Goal: Task Accomplishment & Management: Complete application form

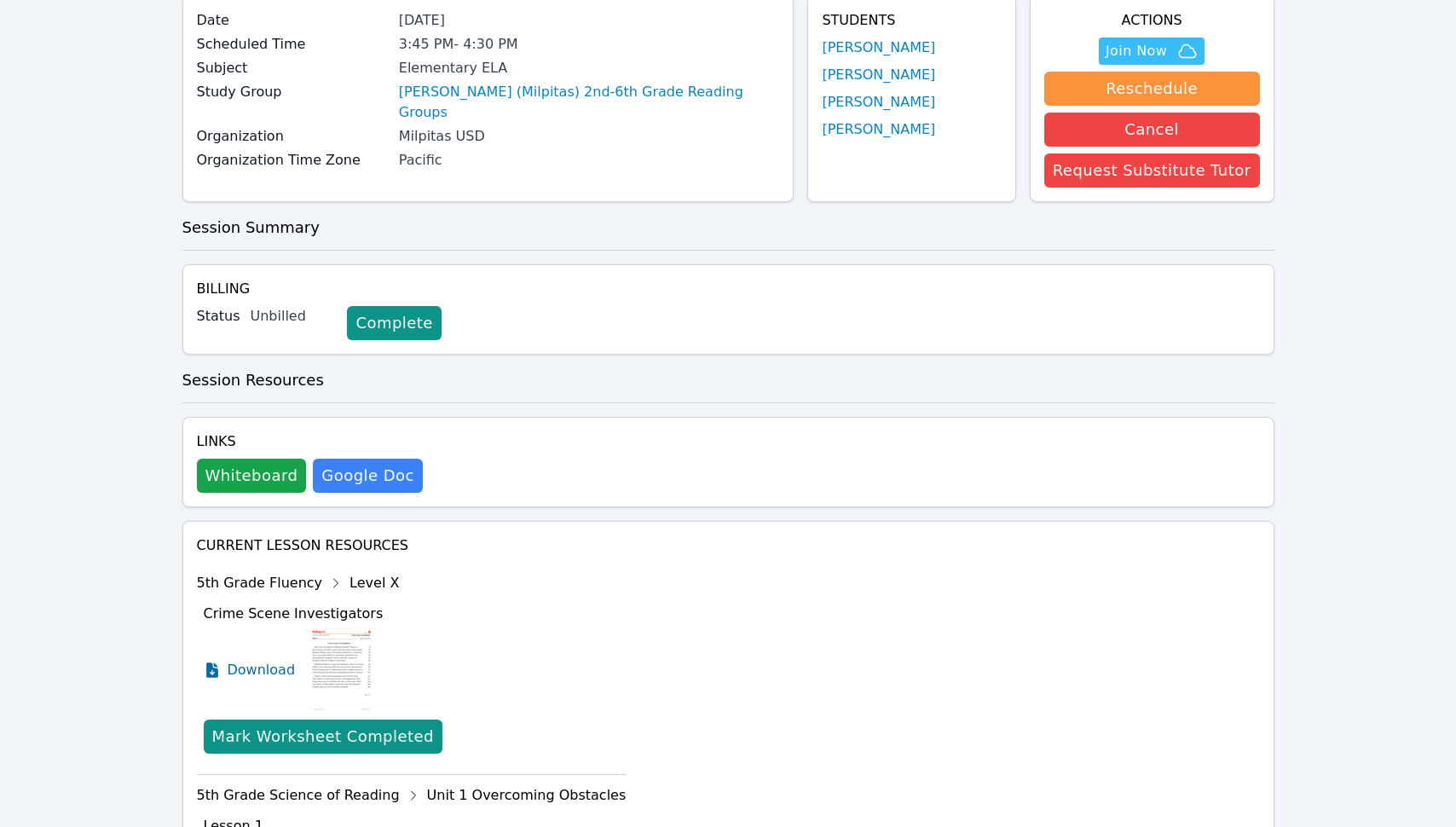
scroll to position [146, 0]
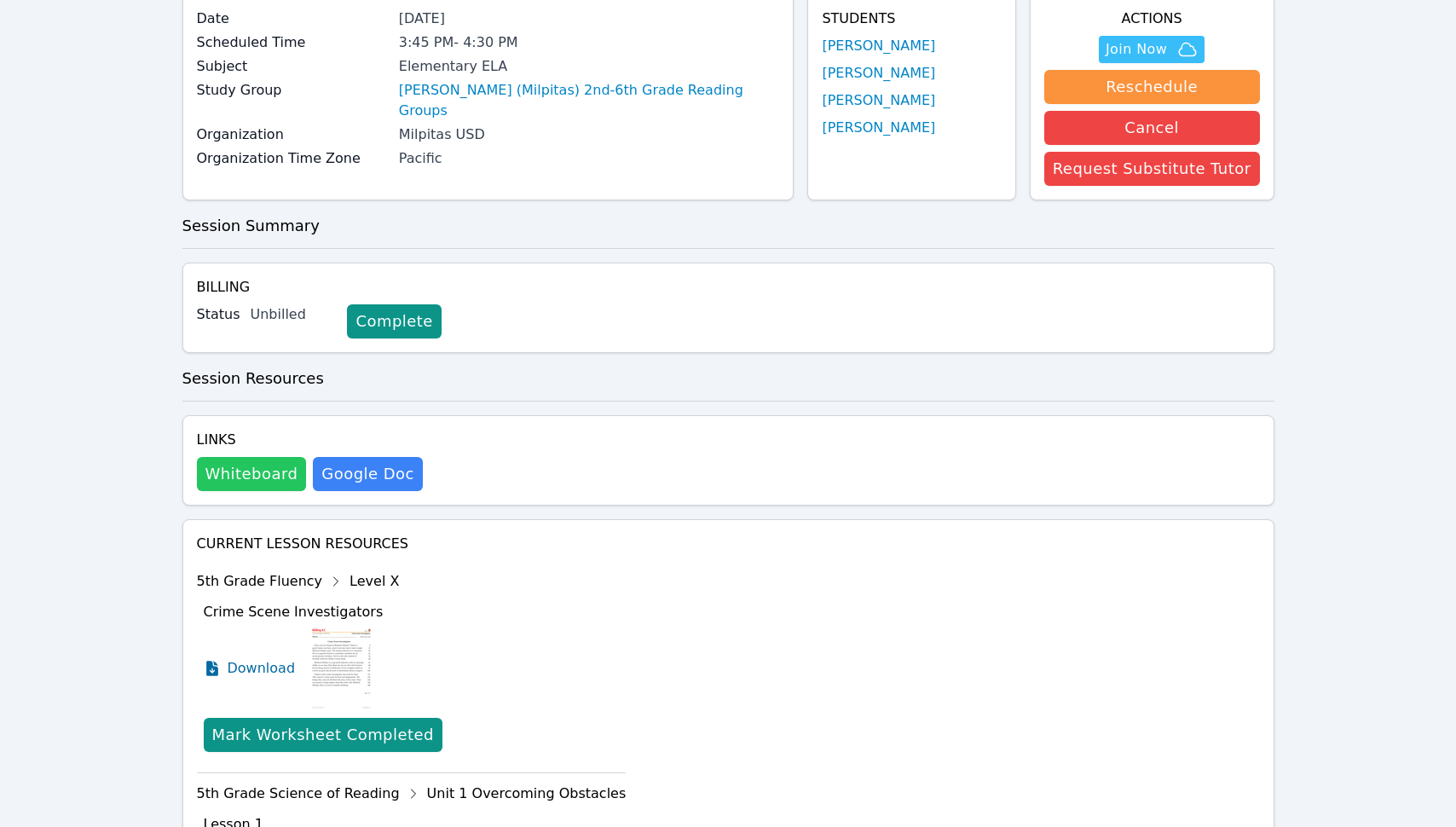
click at [226, 484] on button "Whiteboard" at bounding box center [252, 474] width 110 height 35
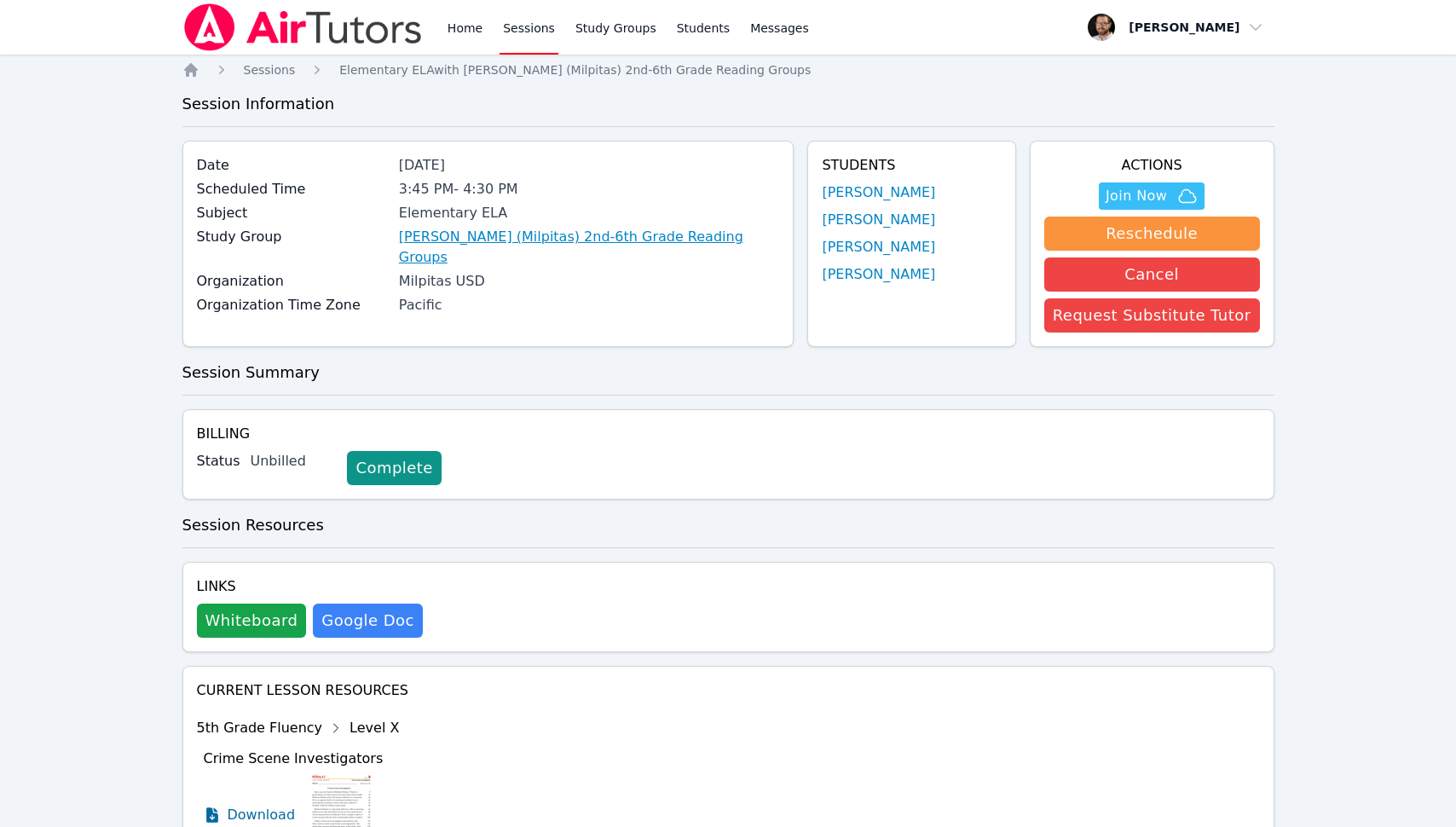
scroll to position [0, 0]
click at [273, 68] on span "Sessions" at bounding box center [269, 69] width 52 height 14
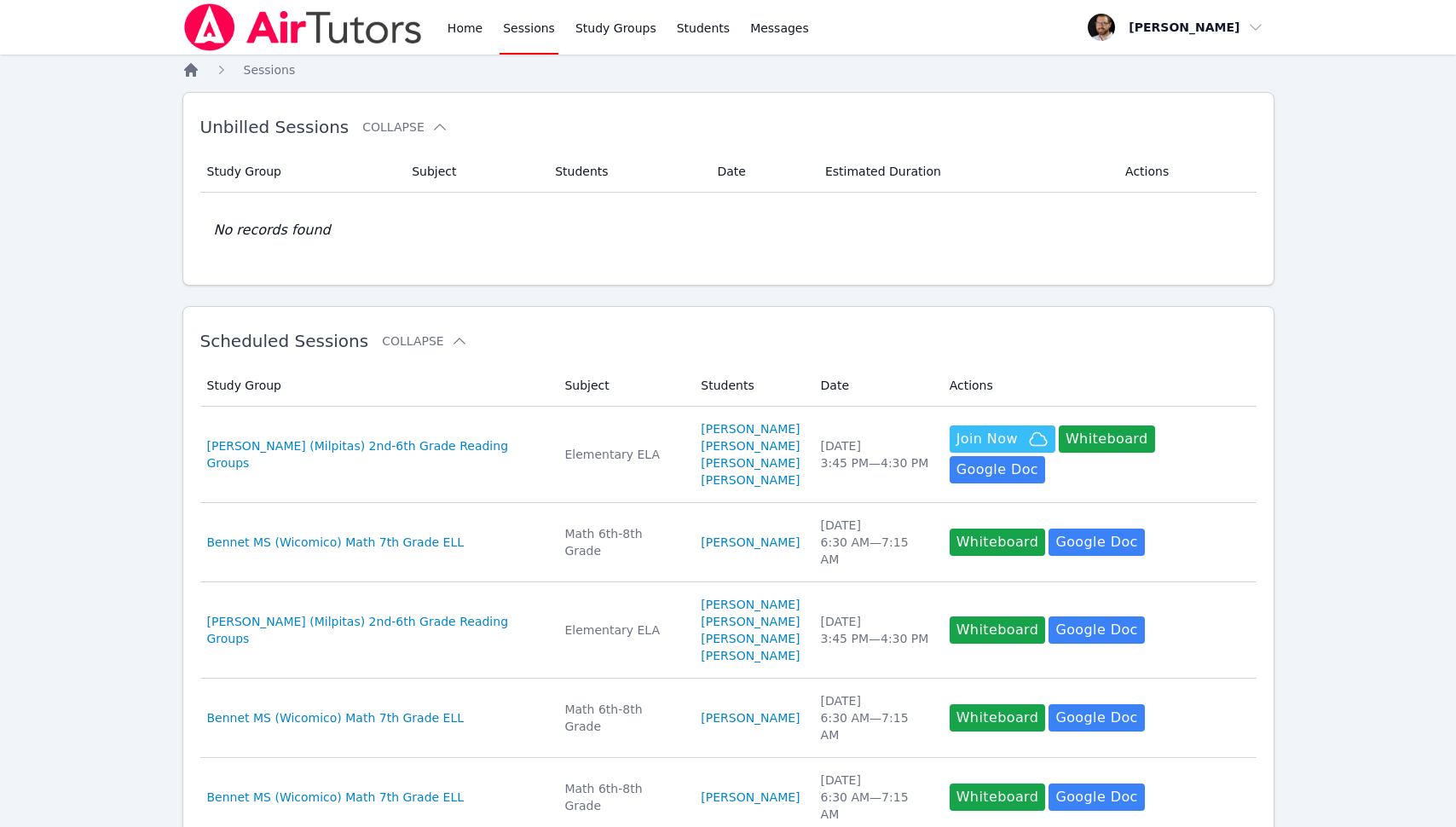
click at [199, 69] on icon "Breadcrumb" at bounding box center [191, 70] width 17 height 17
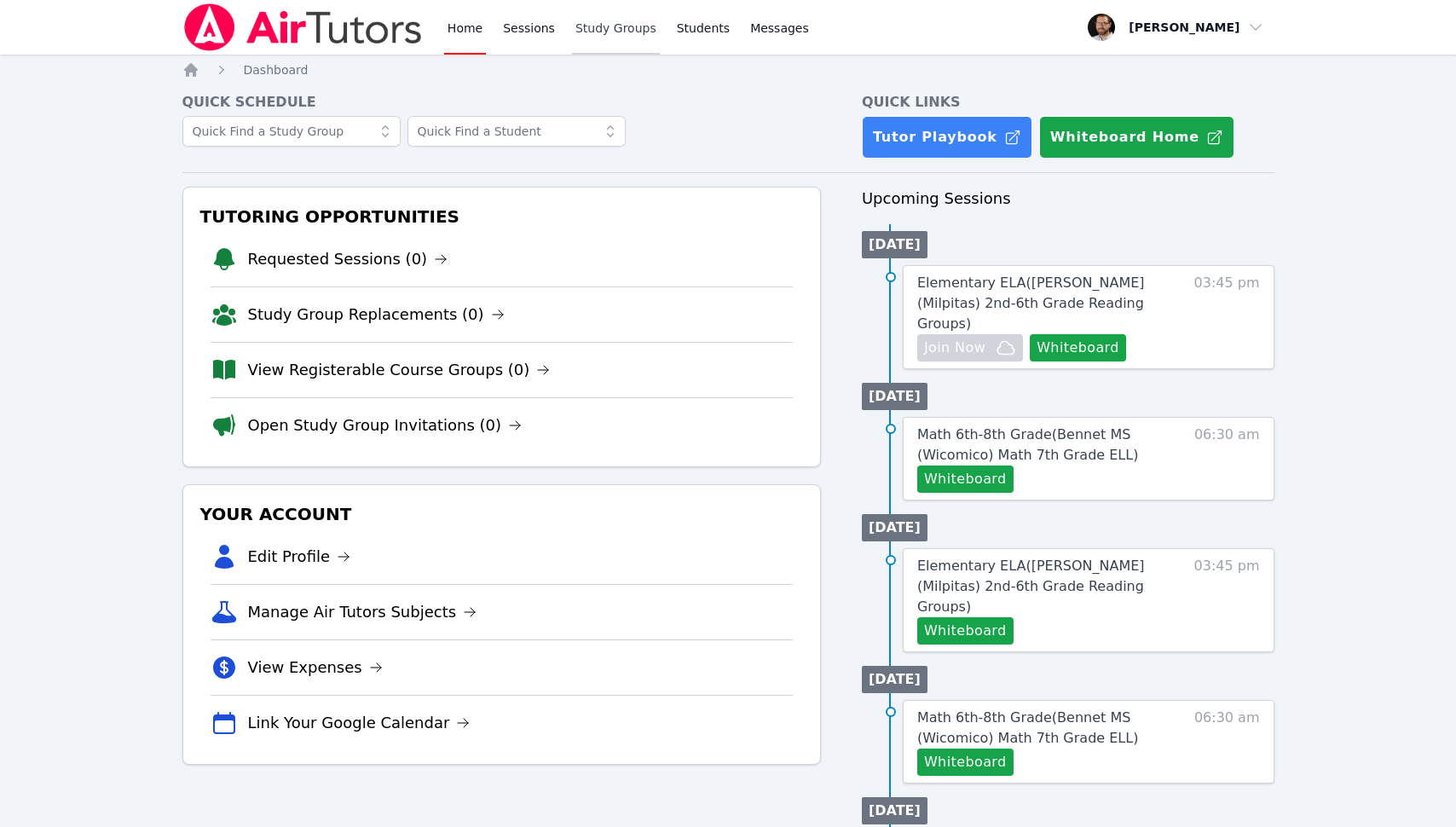
click at [611, 35] on link "Study Groups" at bounding box center [616, 27] width 88 height 55
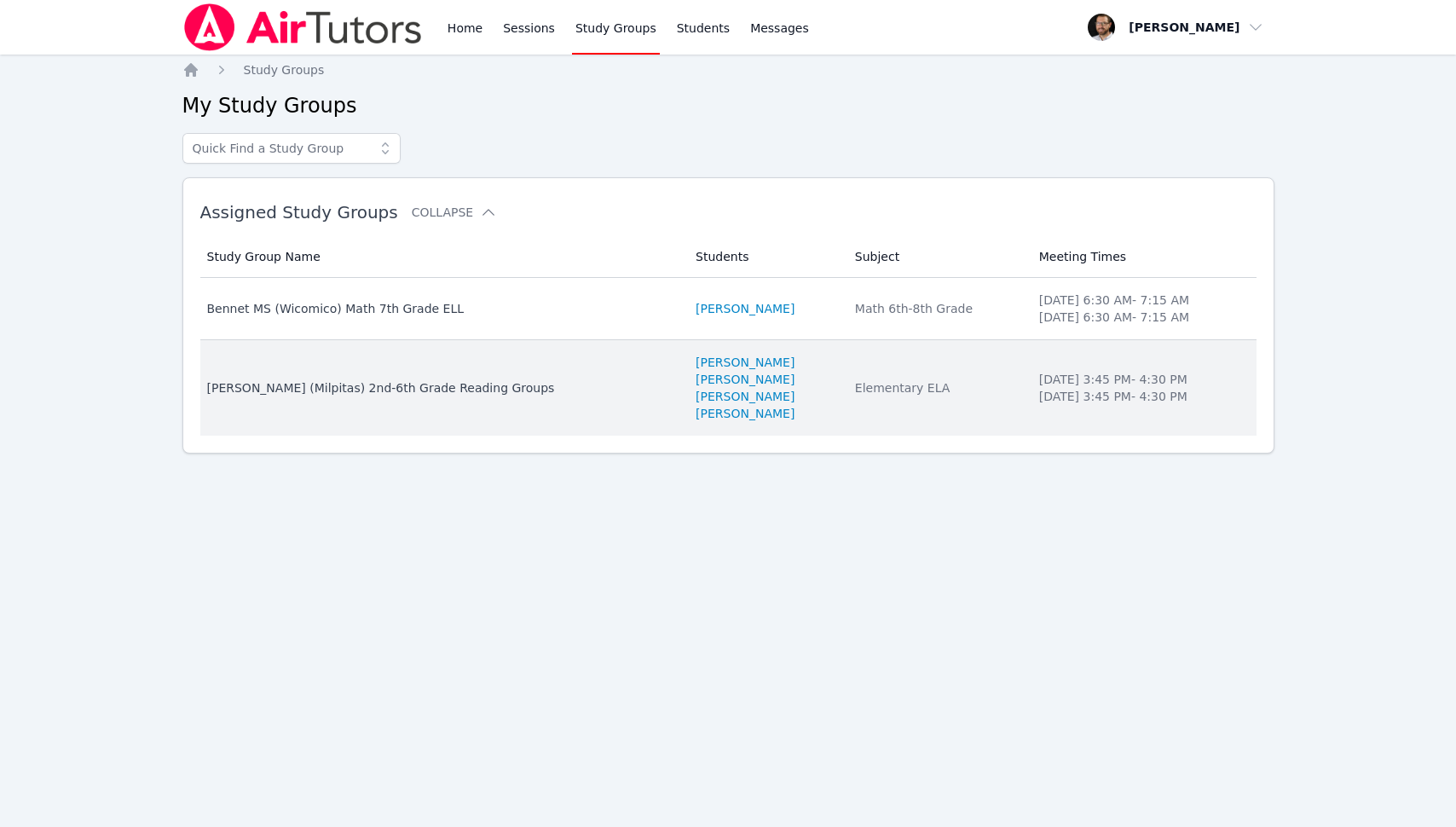
click at [450, 397] on td "Study Group Name Pomeroy (Milpitas) 2nd-6th Grade Reading Groups" at bounding box center [443, 387] width 486 height 95
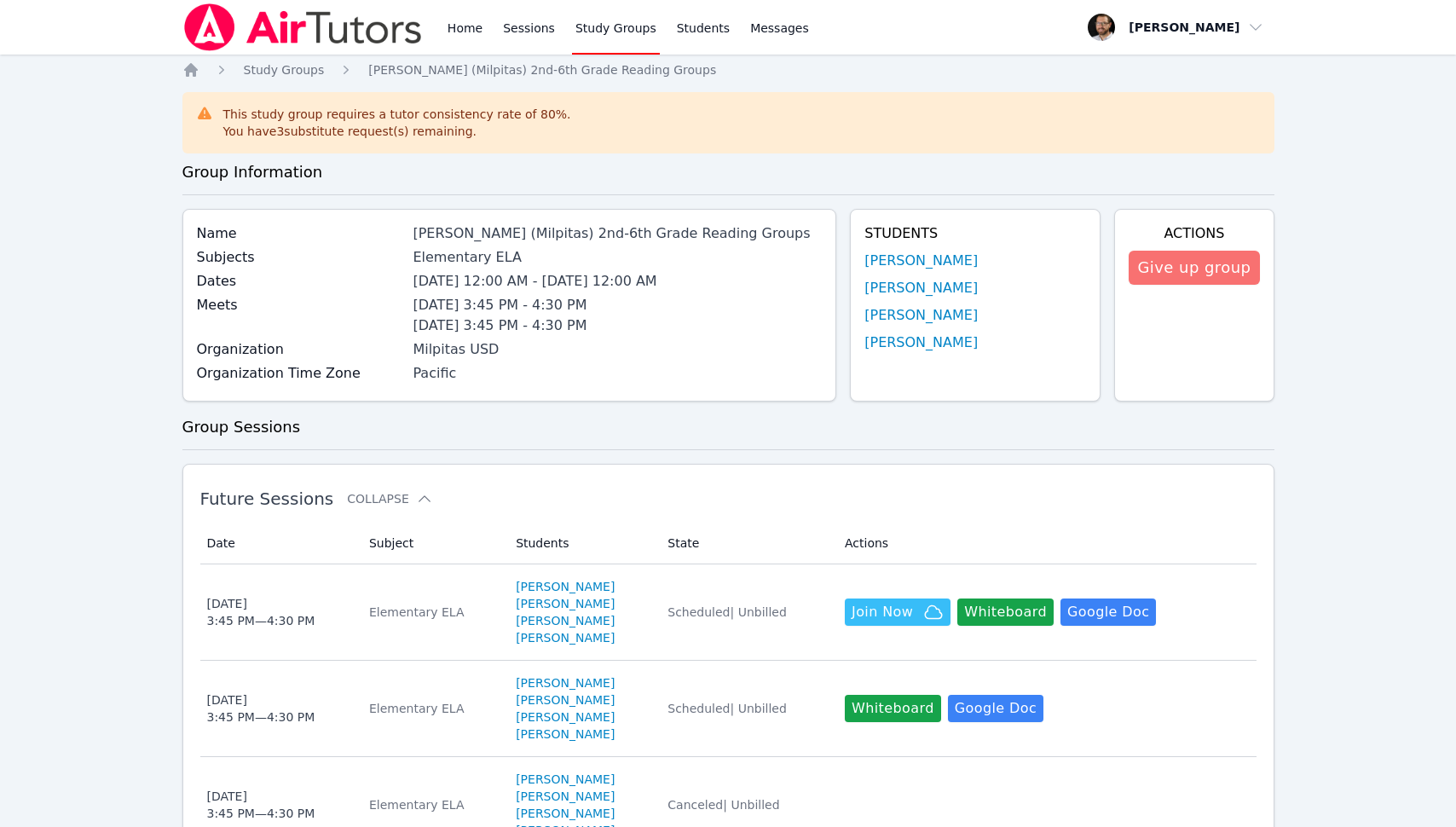
click at [1184, 270] on button "Give up group" at bounding box center [1194, 268] width 131 height 35
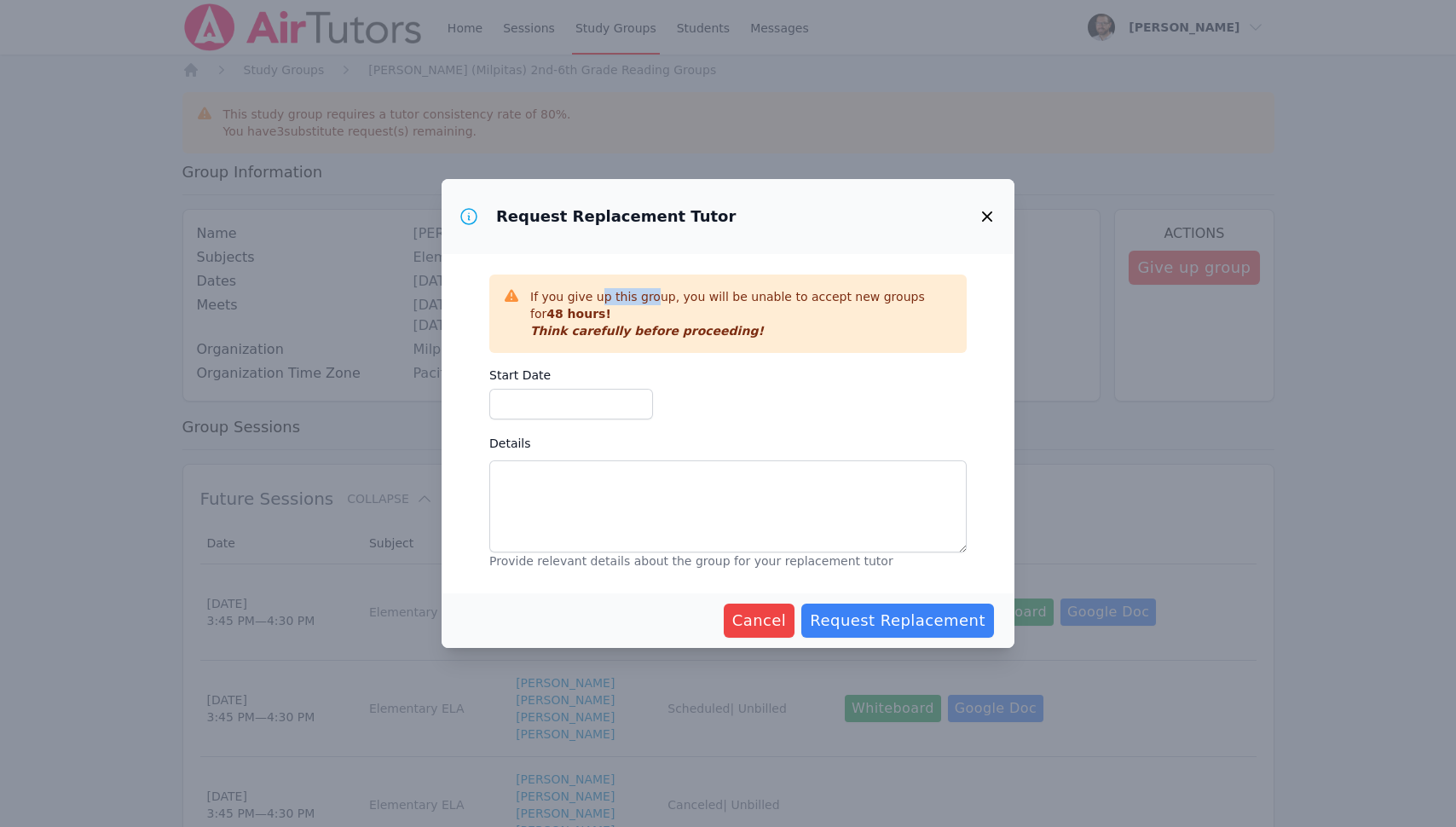
drag, startPoint x: 601, startPoint y: 300, endPoint x: 656, endPoint y: 294, distance: 55.3
click at [656, 294] on p "If you give up this group, you will be unable to accept new groups for 48 hours!" at bounding box center [741, 305] width 422 height 35
click at [620, 394] on input "Start Date" at bounding box center [571, 404] width 163 height 31
type input "10/06/2025"
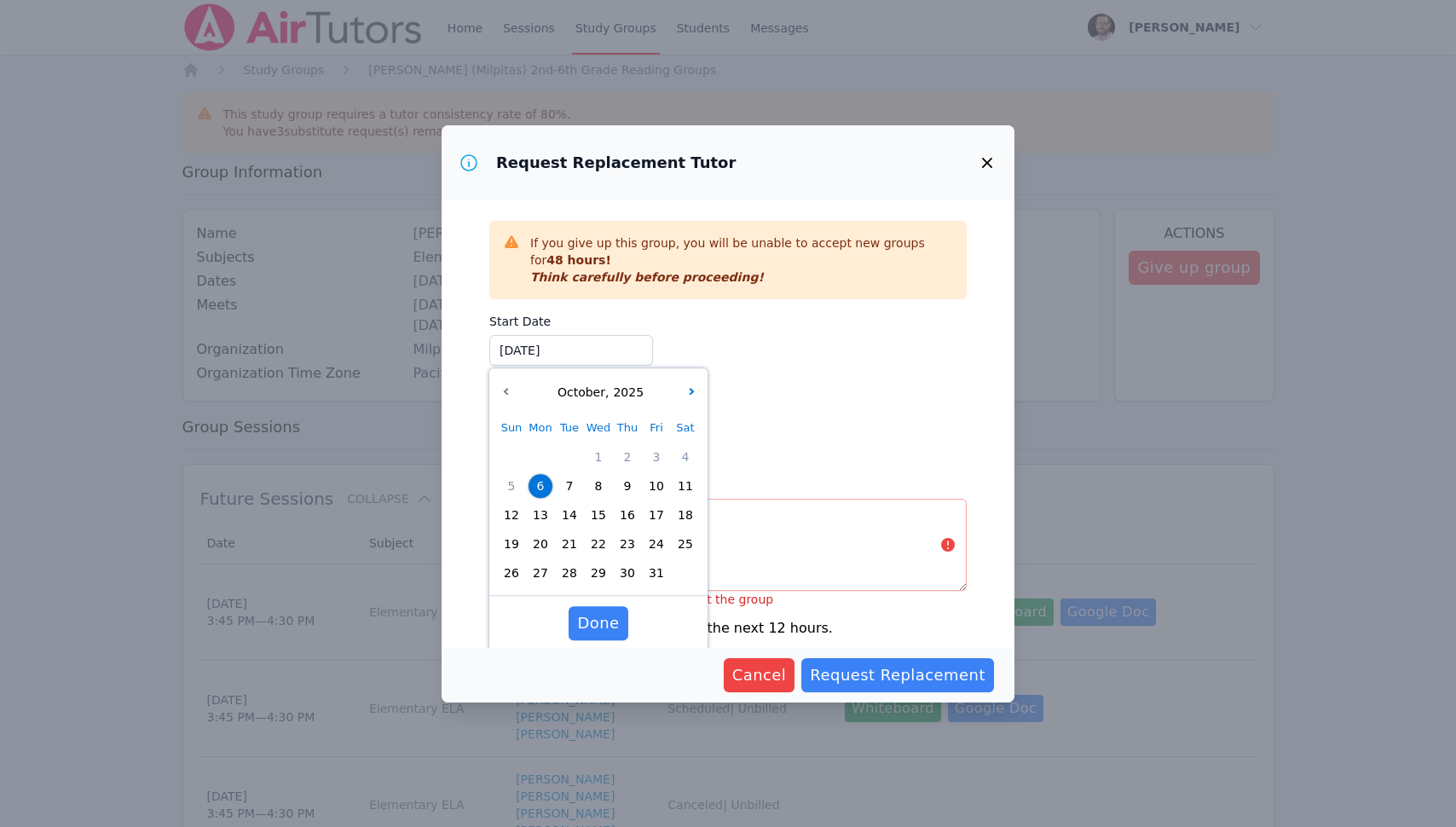
click at [535, 477] on span "6" at bounding box center [540, 486] width 24 height 24
click at [747, 423] on div "Start Date 10/06/2025 10/06/2025 October , 2025 Sun Mon Tue Wed Thu Fri Sat 1 2…" at bounding box center [728, 385] width 477 height 159
click at [781, 515] on textarea "Details" at bounding box center [728, 544] width 477 height 92
click at [617, 614] on span "Done" at bounding box center [598, 623] width 42 height 24
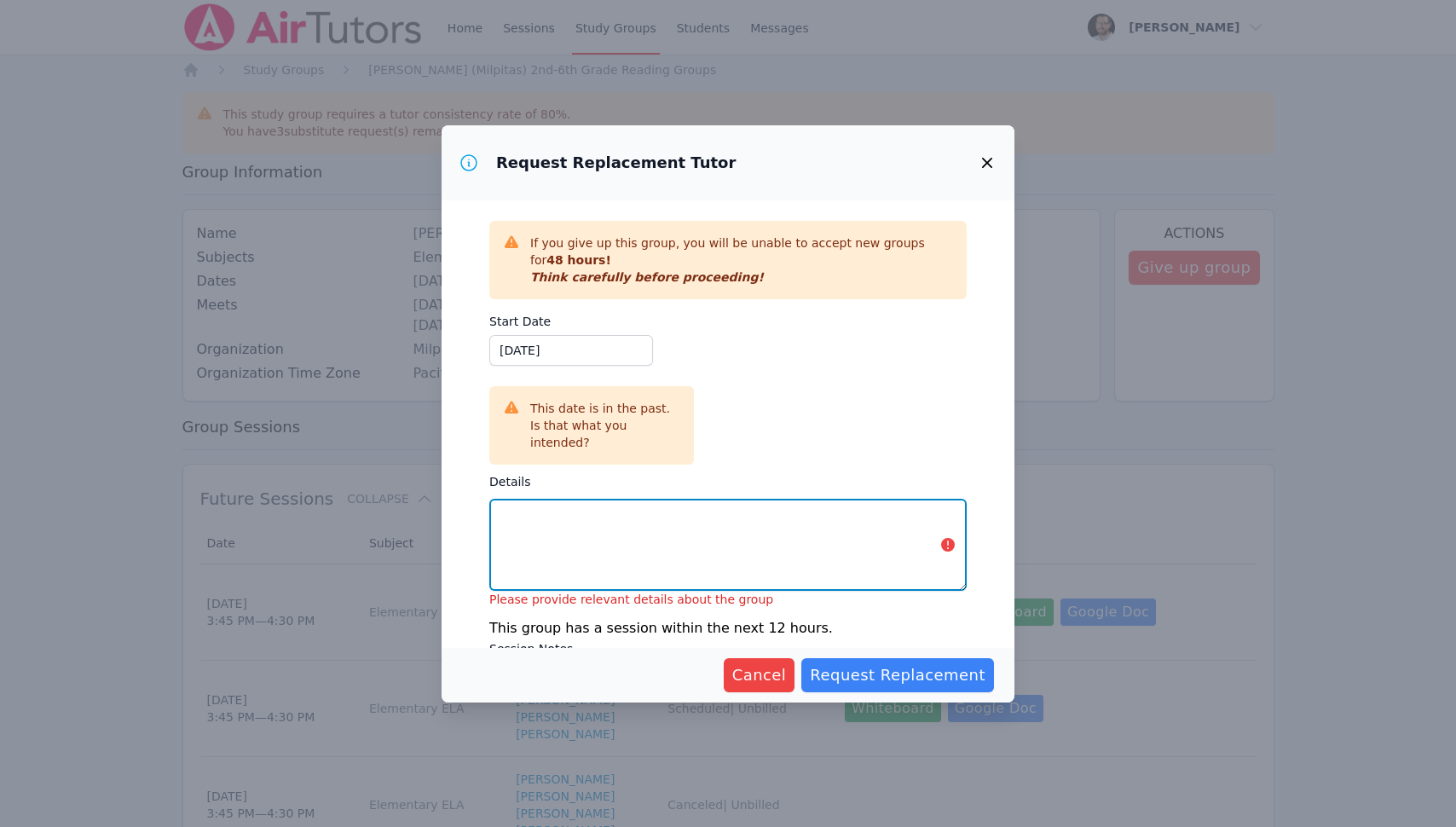
click at [683, 543] on textarea "Details" at bounding box center [728, 544] width 477 height 92
click at [986, 167] on icon "button" at bounding box center [986, 163] width 21 height 21
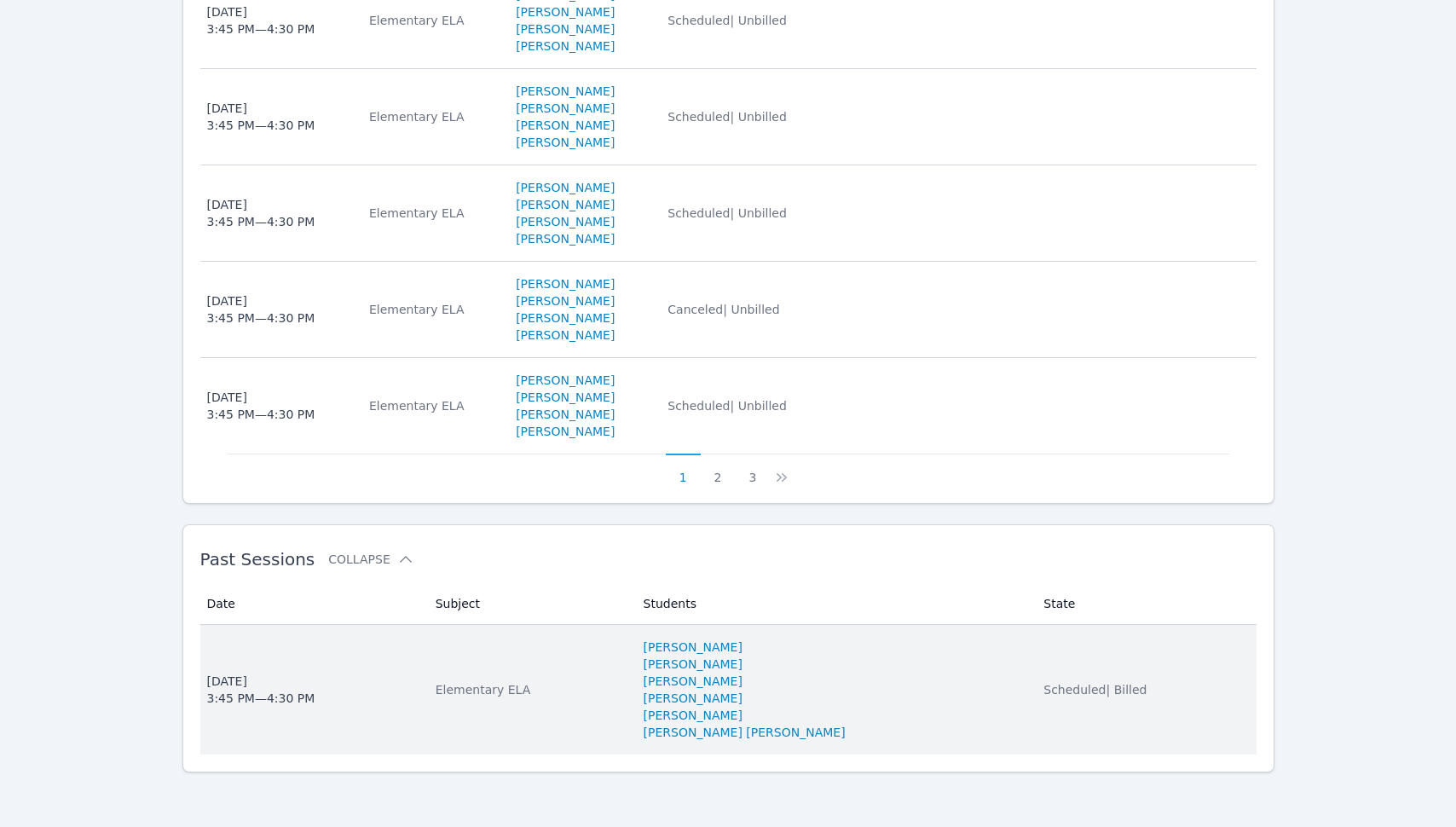
scroll to position [1079, 0]
click at [549, 697] on div "Elementary ELA" at bounding box center [530, 690] width 187 height 17
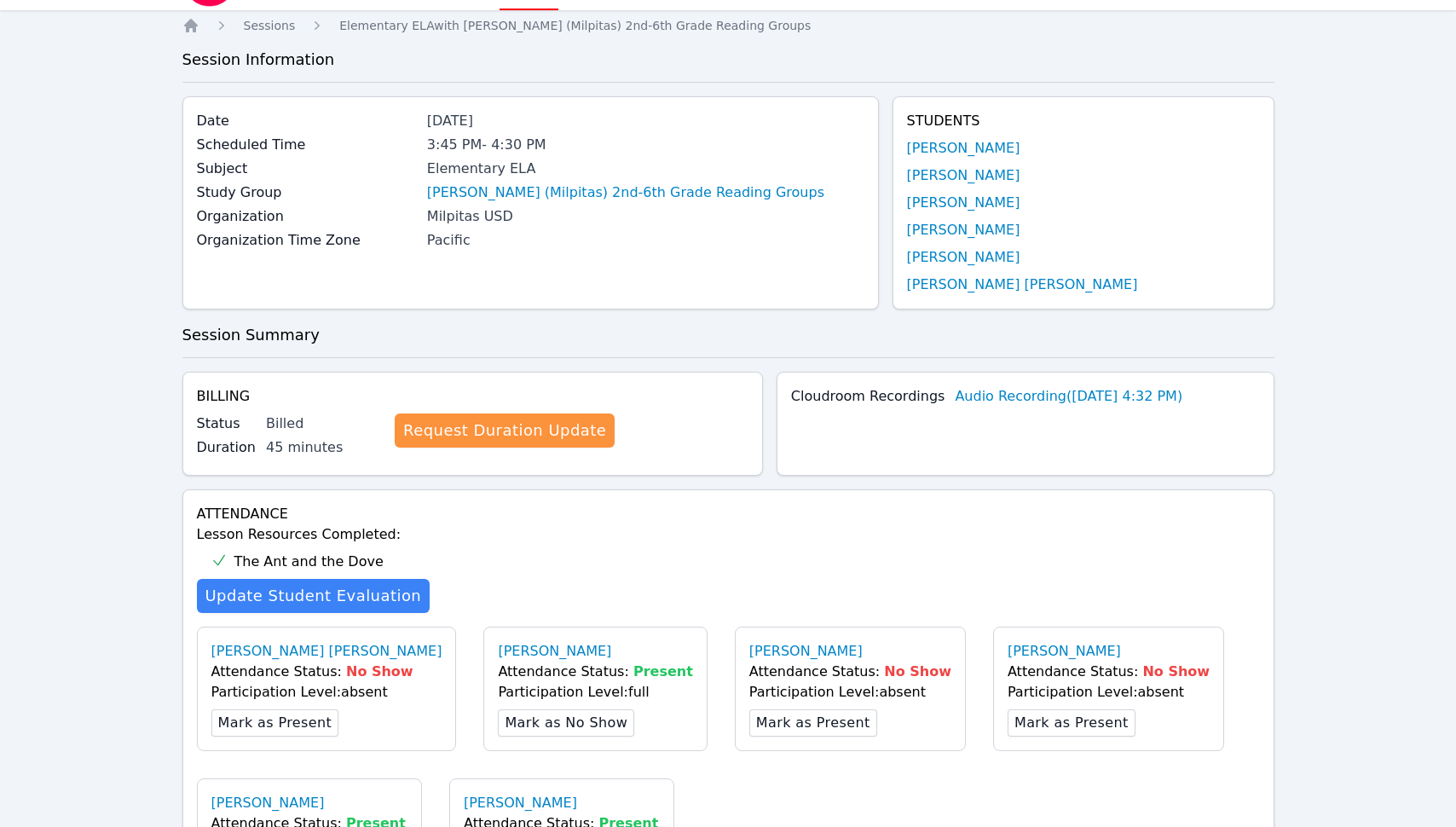
scroll to position [45, 0]
click at [970, 142] on link "[PERSON_NAME]" at bounding box center [963, 147] width 114 height 21
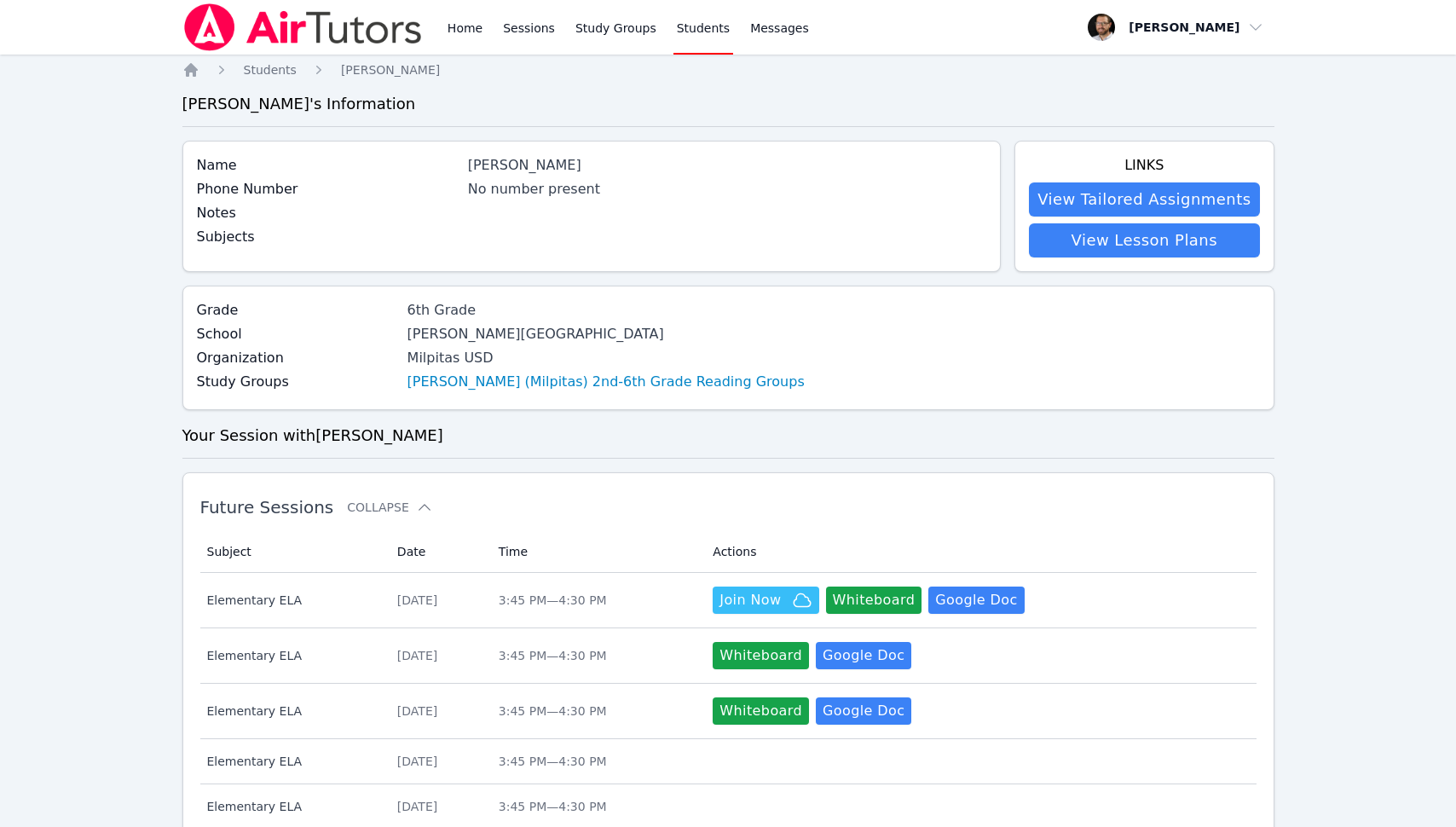
scroll to position [45, 0]
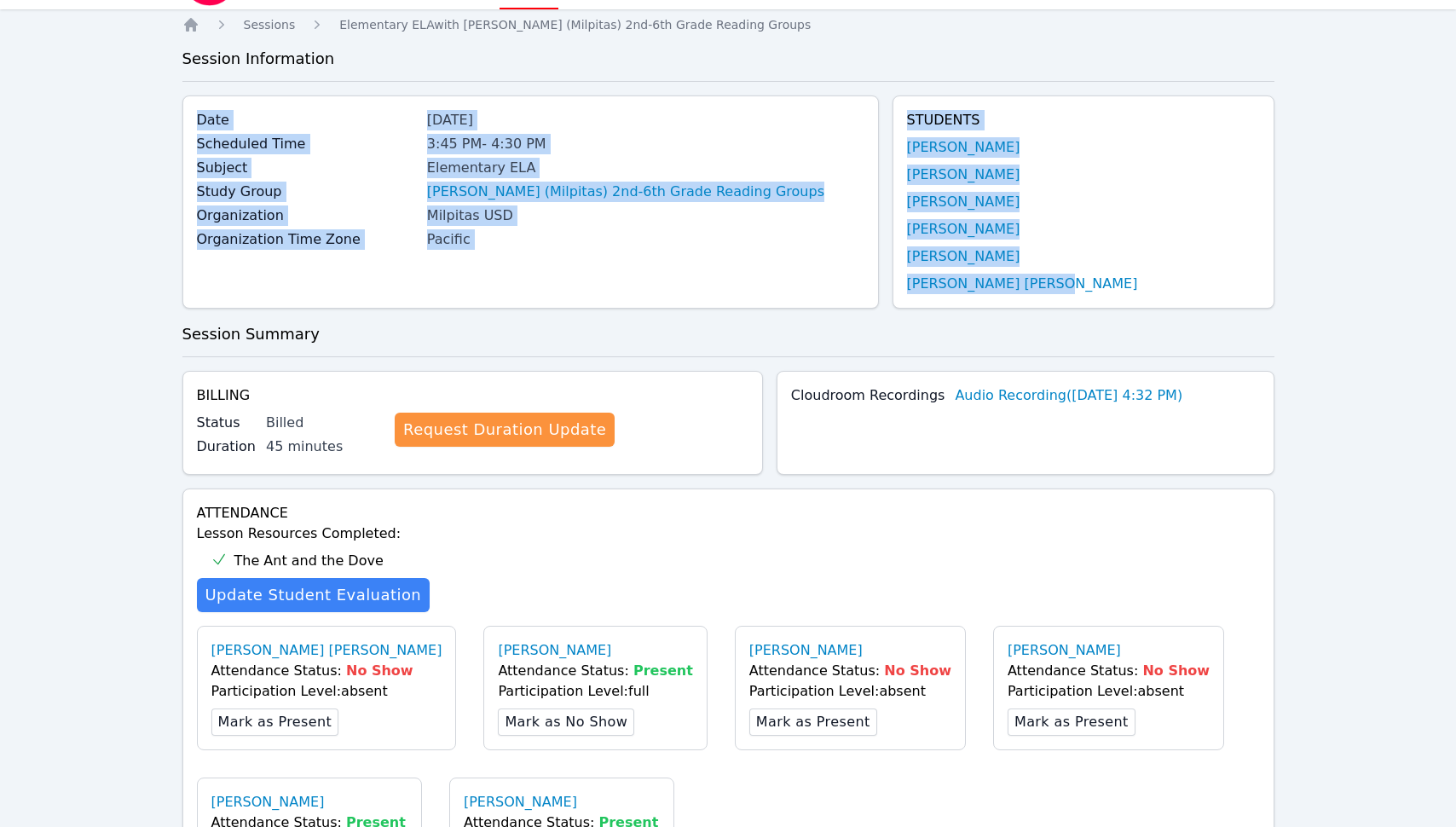
drag, startPoint x: 200, startPoint y: 112, endPoint x: 1088, endPoint y: 287, distance: 905.1
click at [1088, 288] on div "Date Sep 29, 2025 Scheduled Time 3:45 PM - 4:30 PM Subject Elementary ELA Study…" at bounding box center [728, 209] width 1092 height 227
copy div "Date Sep 29, 2025 Scheduled Time 3:45 PM - 4:30 PM Subject Elementary ELA Study…"
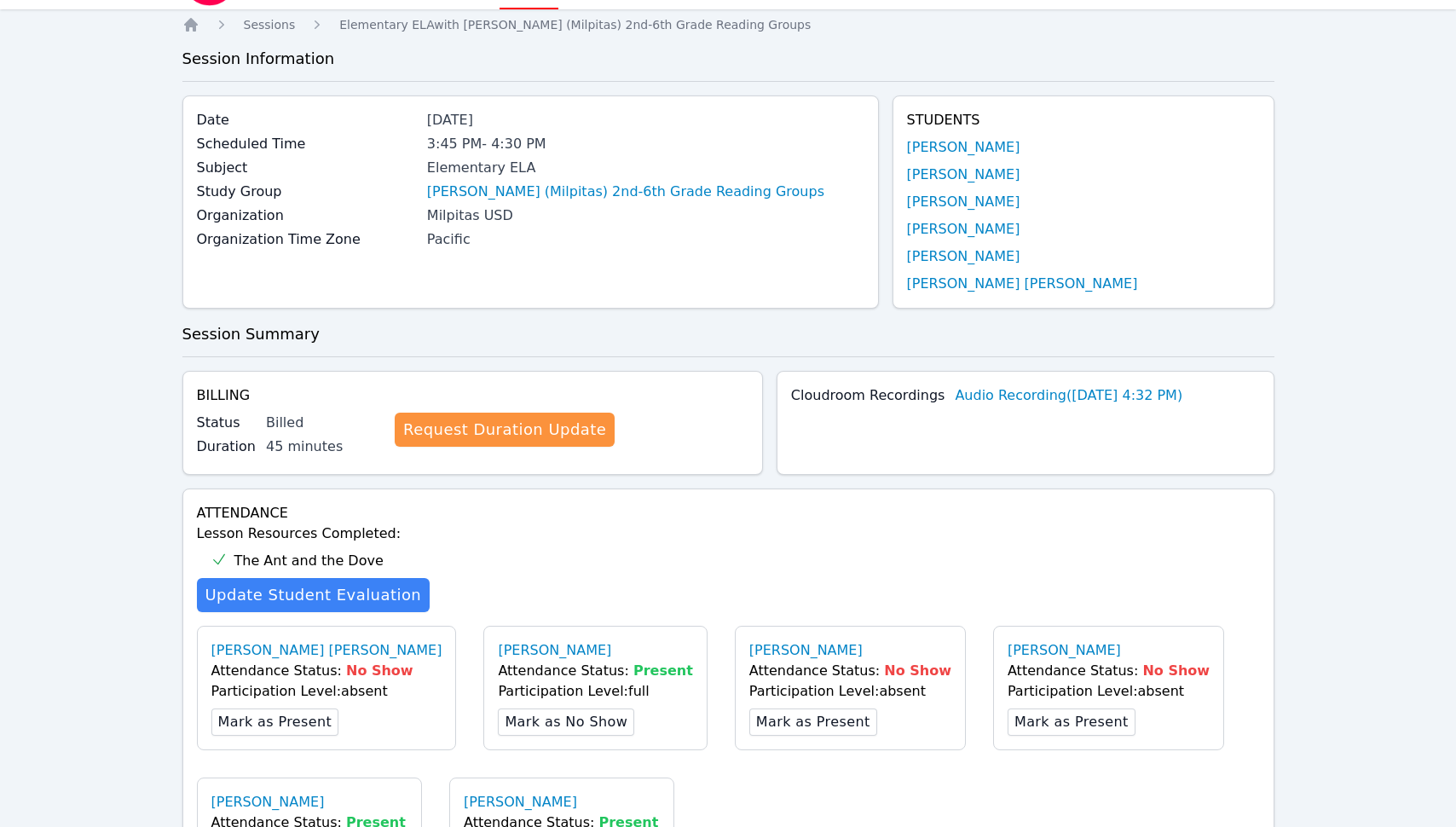
click at [808, 463] on div "Cloudroom Recordings Audio Recording ( Sep 29, 2025 4:32 PM )" at bounding box center [1025, 423] width 498 height 104
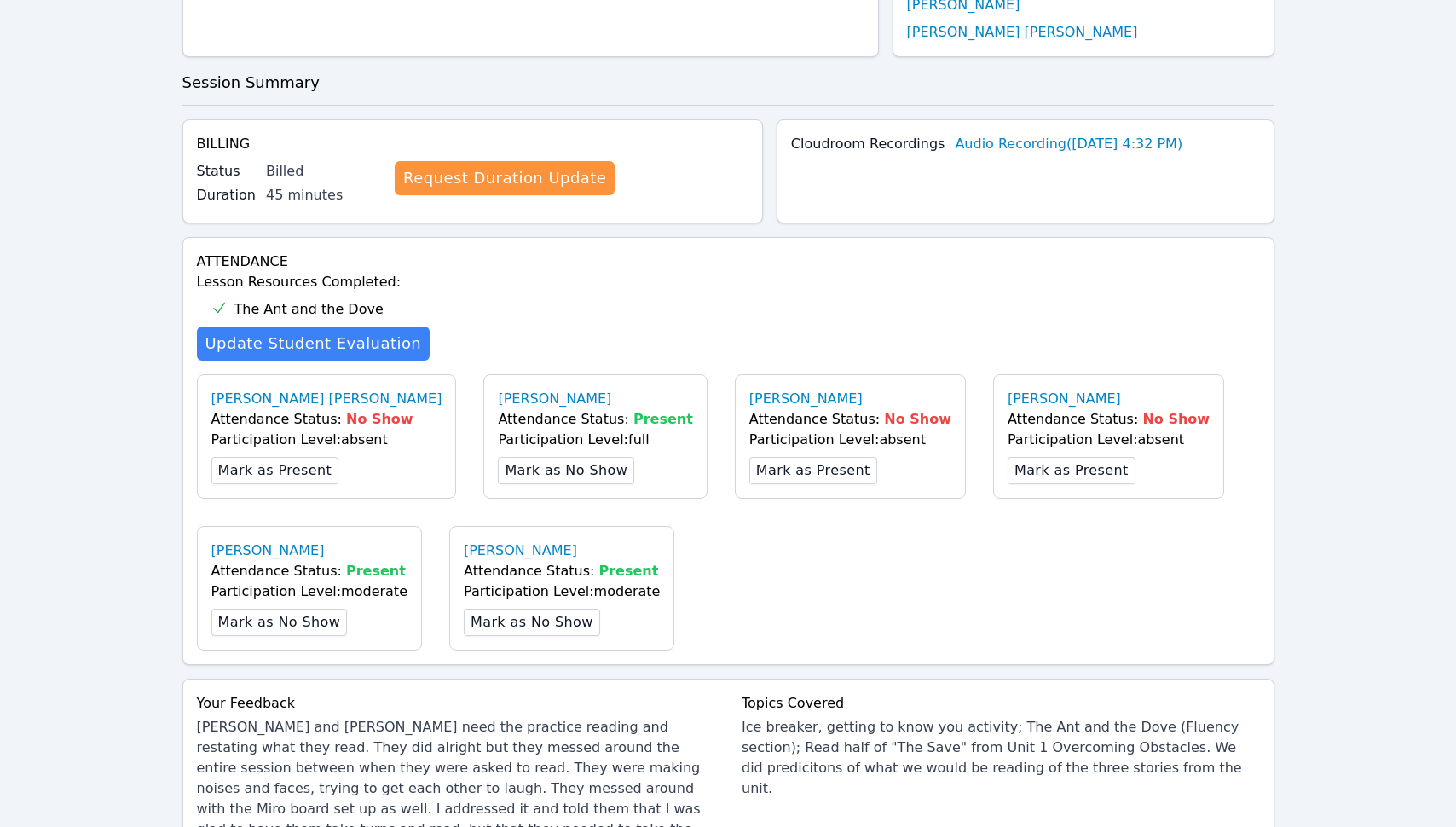
scroll to position [679, 0]
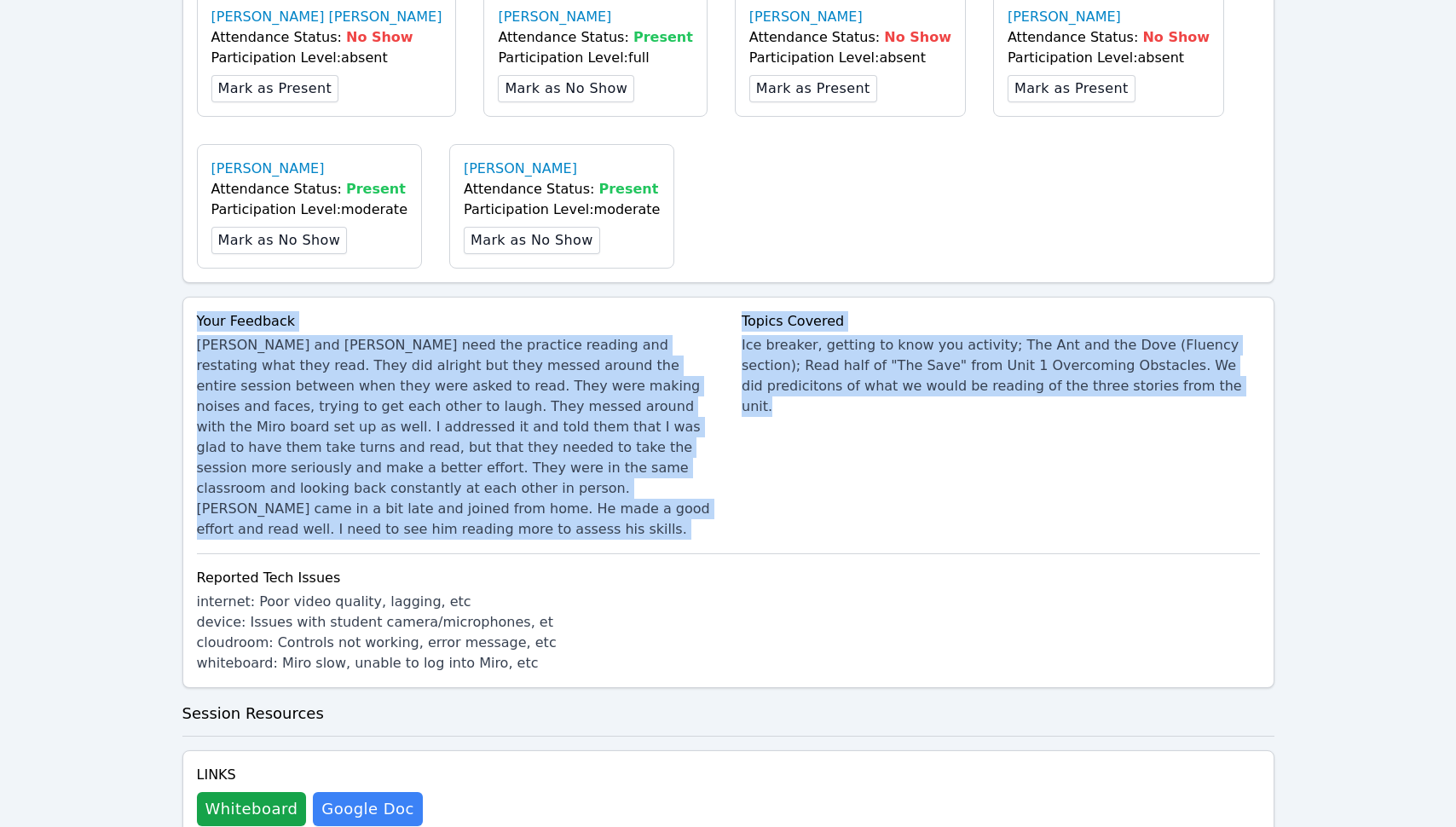
drag, startPoint x: 194, startPoint y: 322, endPoint x: 1273, endPoint y: 463, distance: 1088.2
click at [1273, 463] on div "Home Sessions Study Groups Students Messages Open user menu Joseph Bommarito Op…" at bounding box center [728, 656] width 1456 height 2670
copy div "Your Feedback Calvin and Kaydence need the practice reading and restating what …"
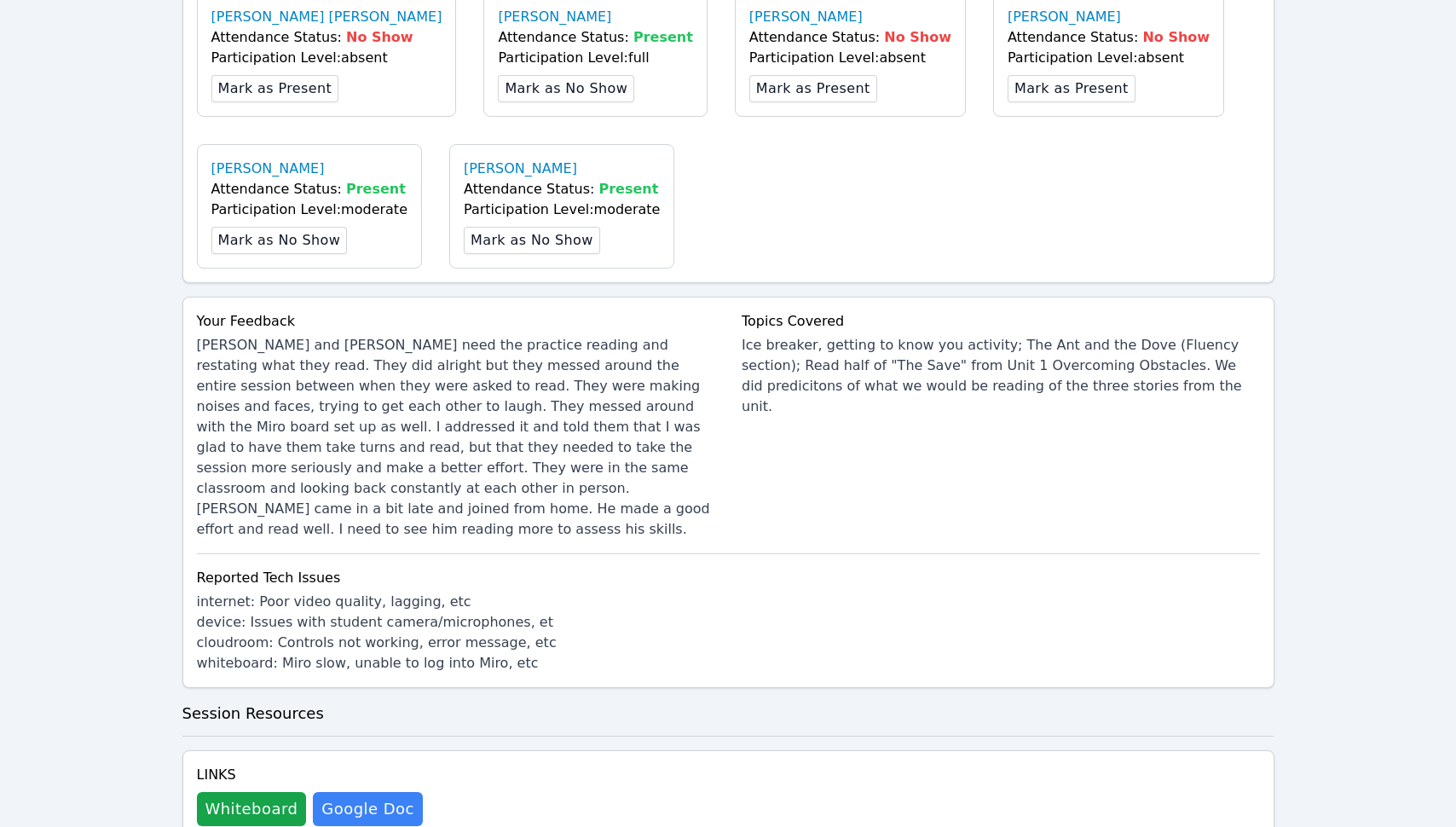
click at [544, 653] on li "whiteboard : Miro slow, unable to log into Miro, etc" at bounding box center [728, 663] width 1063 height 21
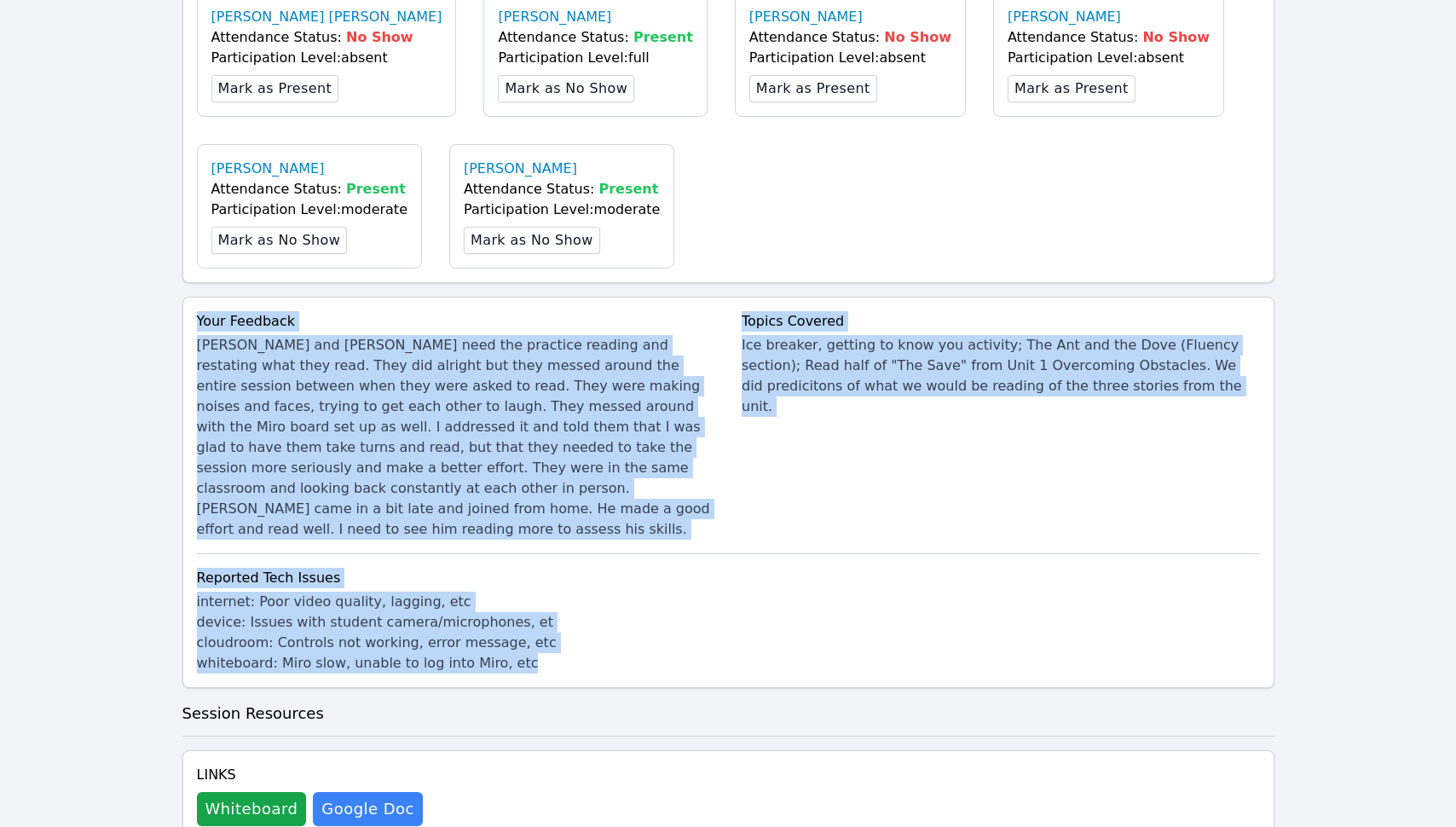
drag, startPoint x: 579, startPoint y: 650, endPoint x: 177, endPoint y: 325, distance: 516.9
click at [177, 327] on div "Home Sessions Study Groups Students Messages Open user menu Joseph Bommarito Op…" at bounding box center [728, 656] width 1456 height 2670
copy div "Your Feedback Calvin and Kaydence need the practice reading and restating what …"
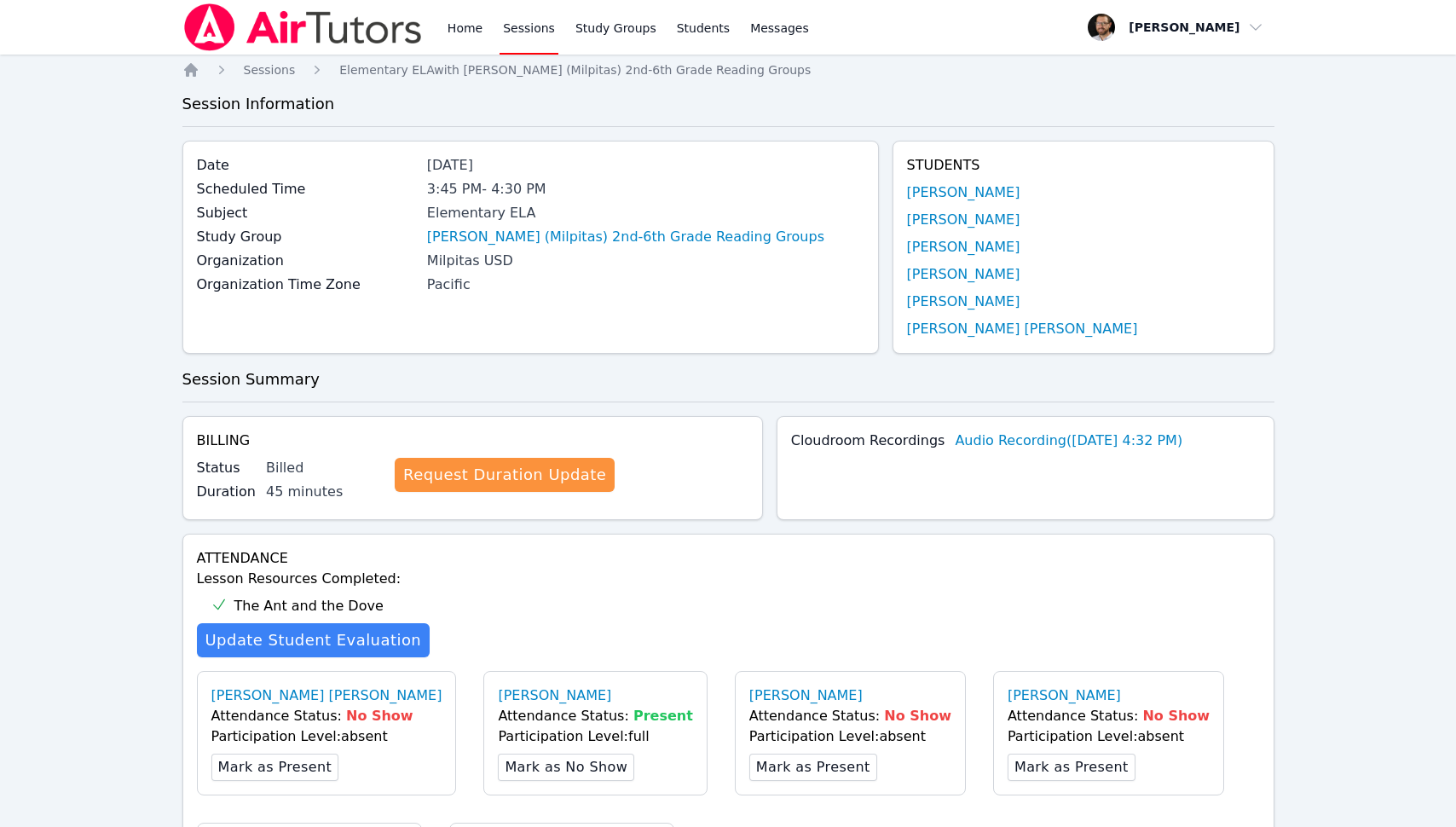
scroll to position [0, 0]
click at [292, 68] on span "Sessions" at bounding box center [269, 69] width 52 height 14
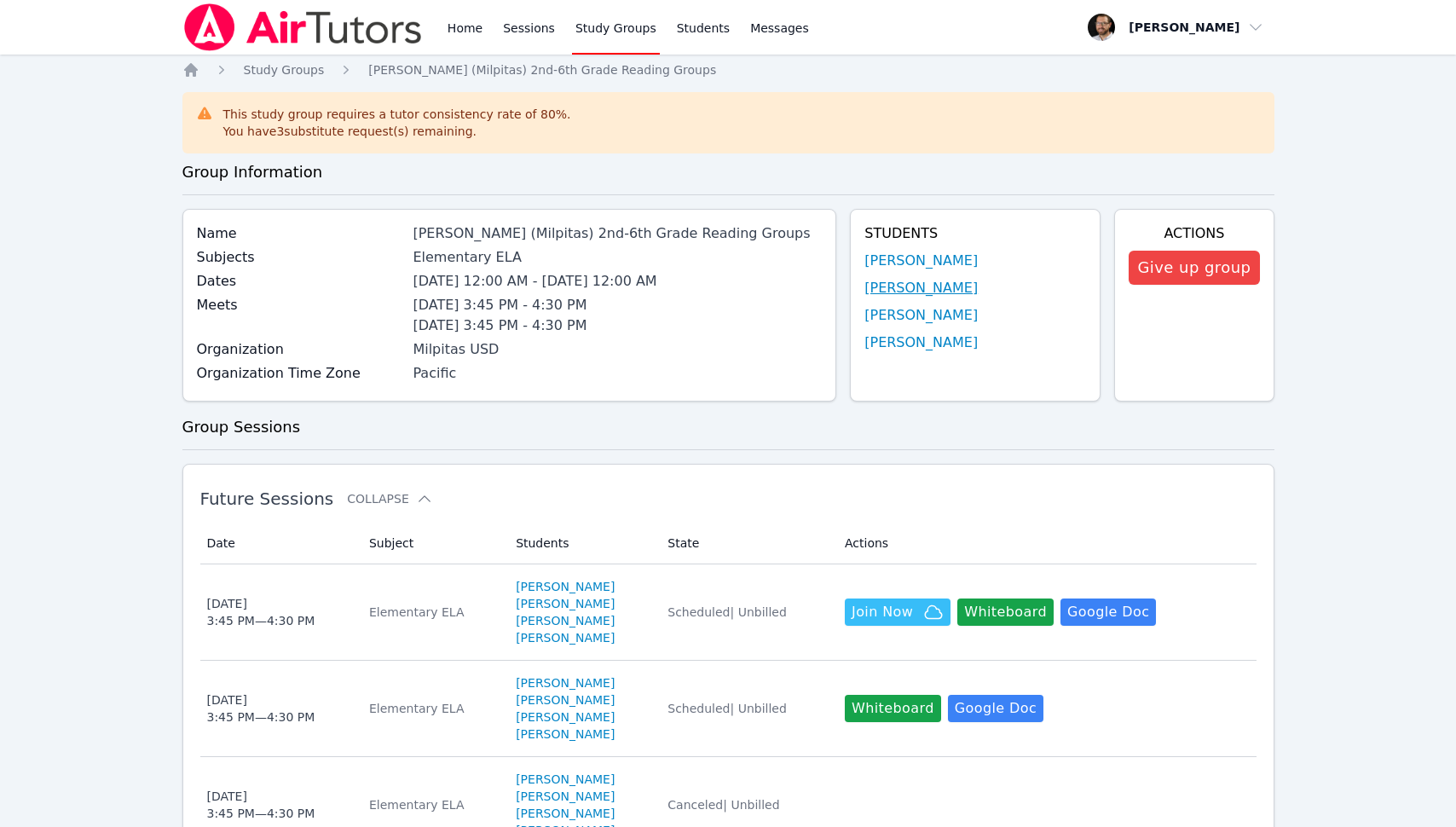
click at [911, 287] on link "[PERSON_NAME]" at bounding box center [921, 288] width 114 height 21
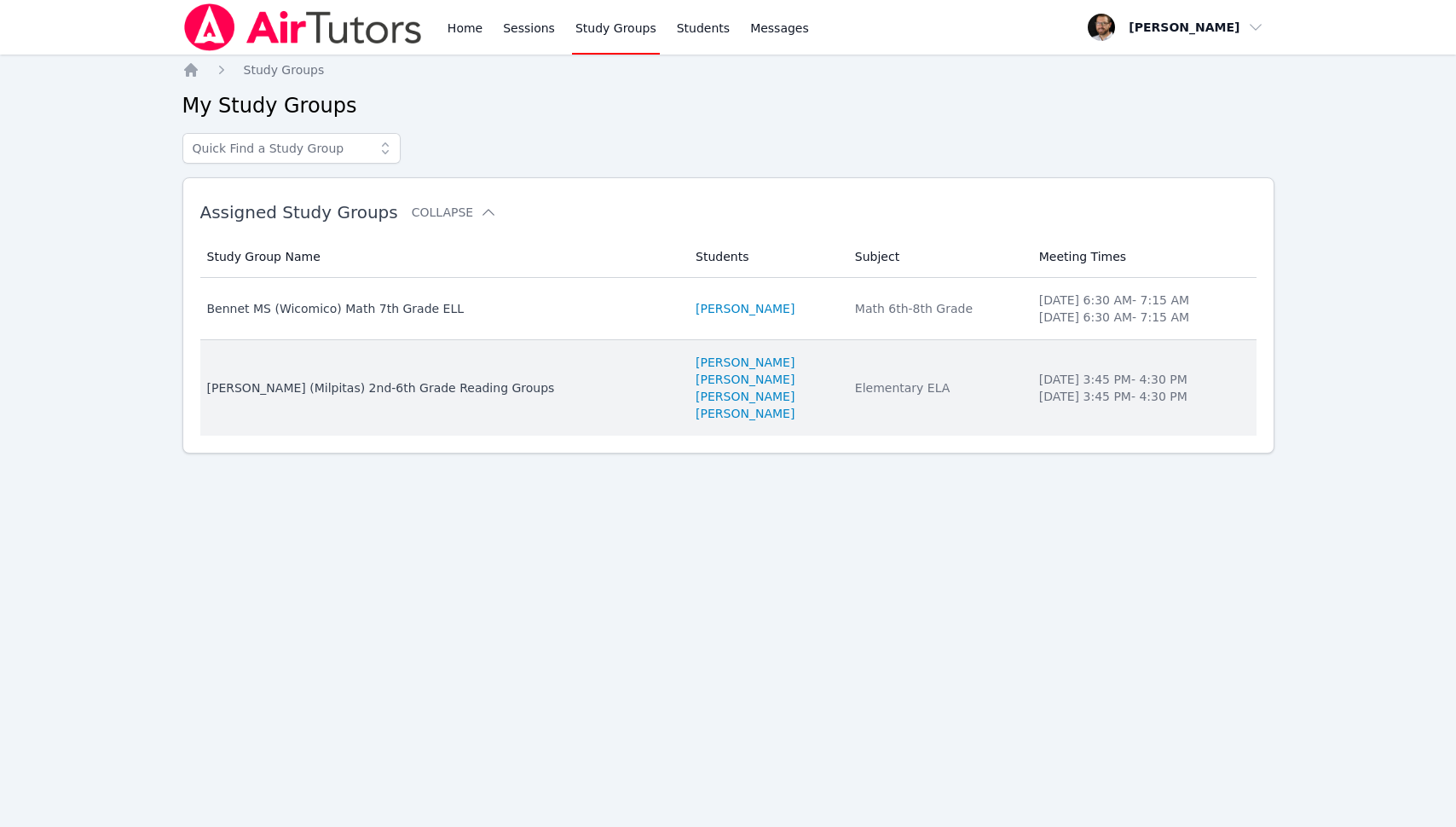
click at [418, 394] on div "[PERSON_NAME] (Milpitas) 2nd-6th Grade Reading Groups" at bounding box center [441, 388] width 469 height 17
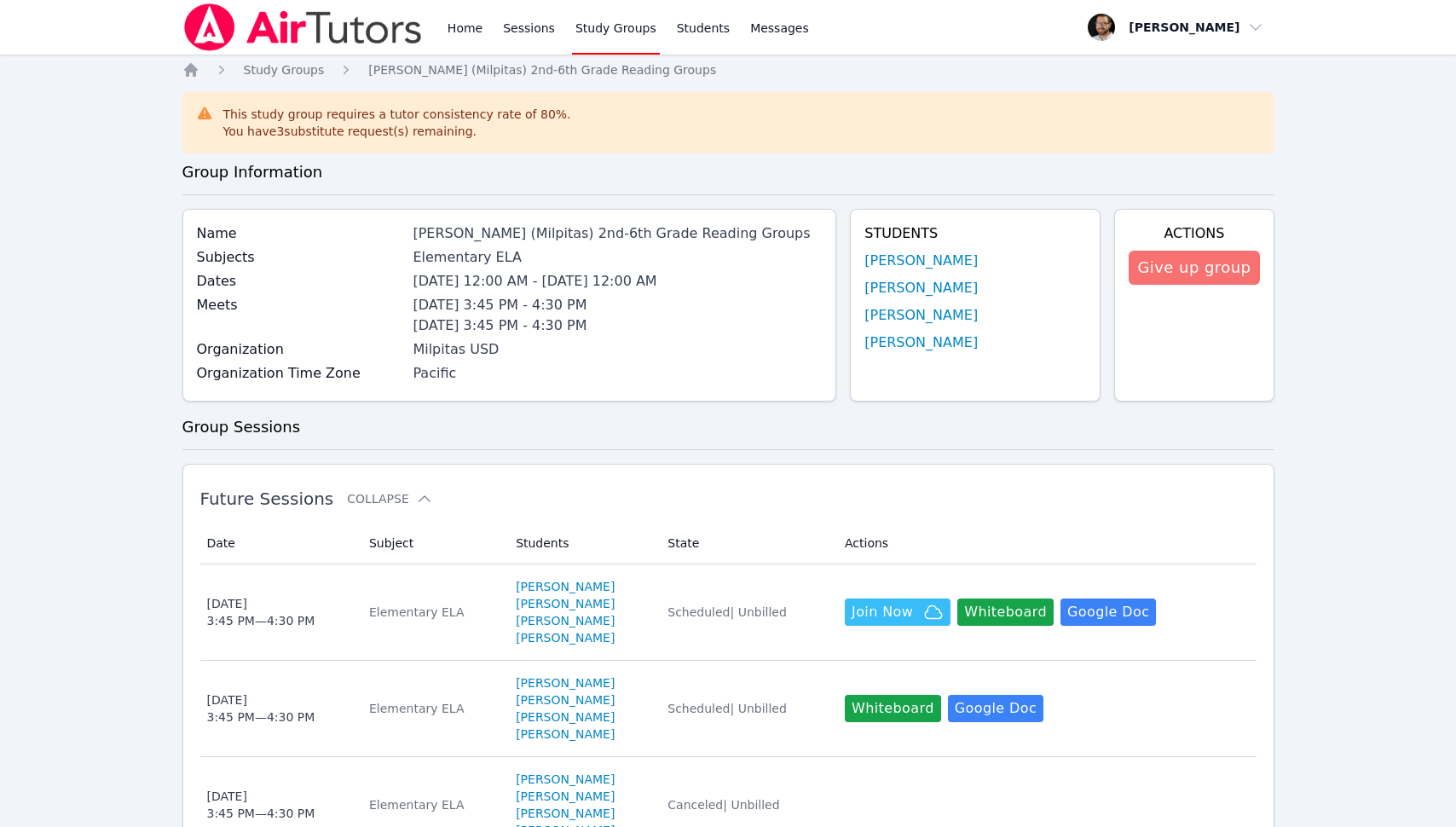
click at [1194, 281] on button "Give up group" at bounding box center [1194, 268] width 131 height 35
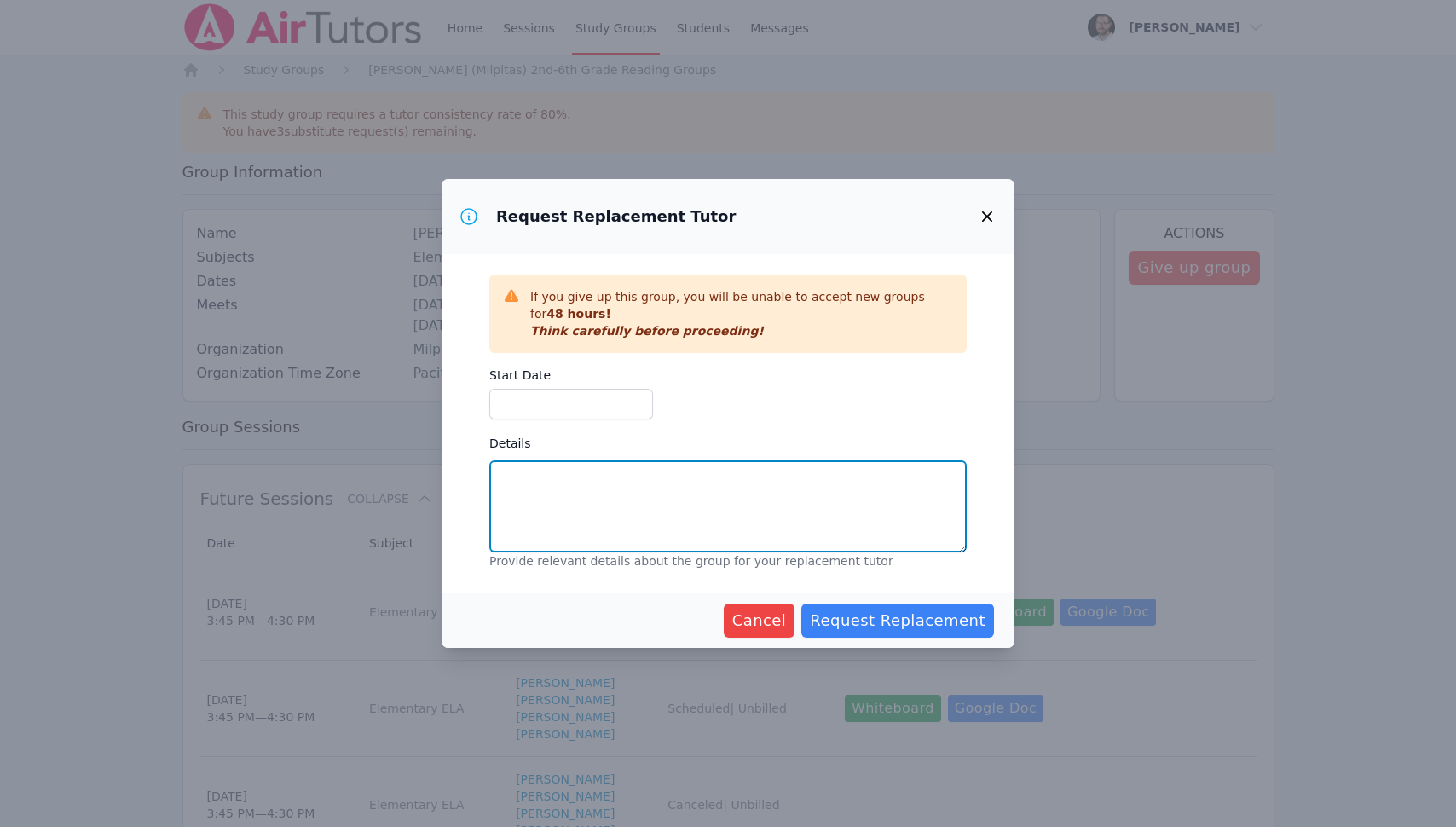
click at [595, 485] on textarea "Details" at bounding box center [728, 506] width 477 height 92
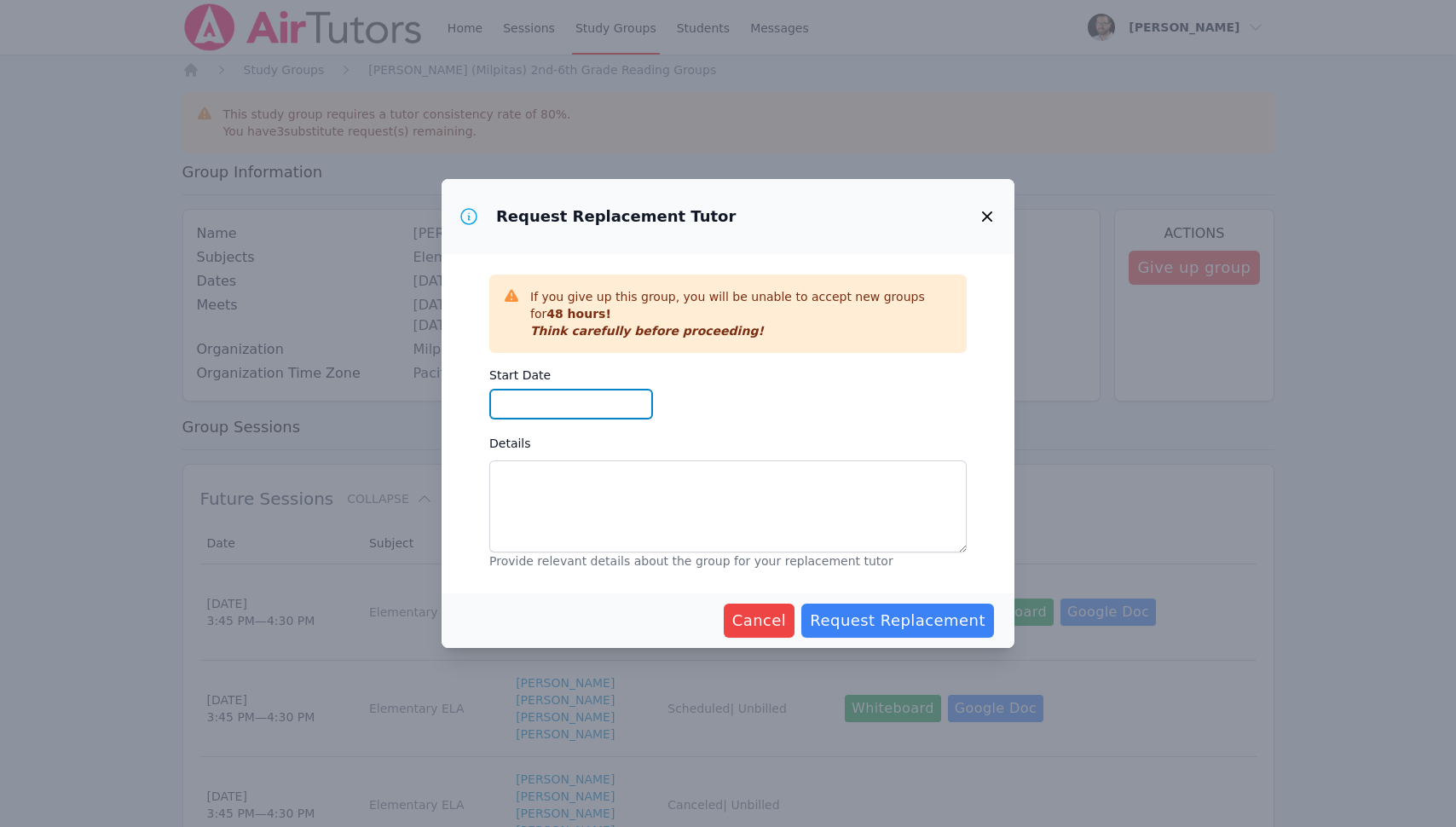
click at [594, 404] on input "Start Date" at bounding box center [571, 404] width 163 height 31
type input "10/06/2025"
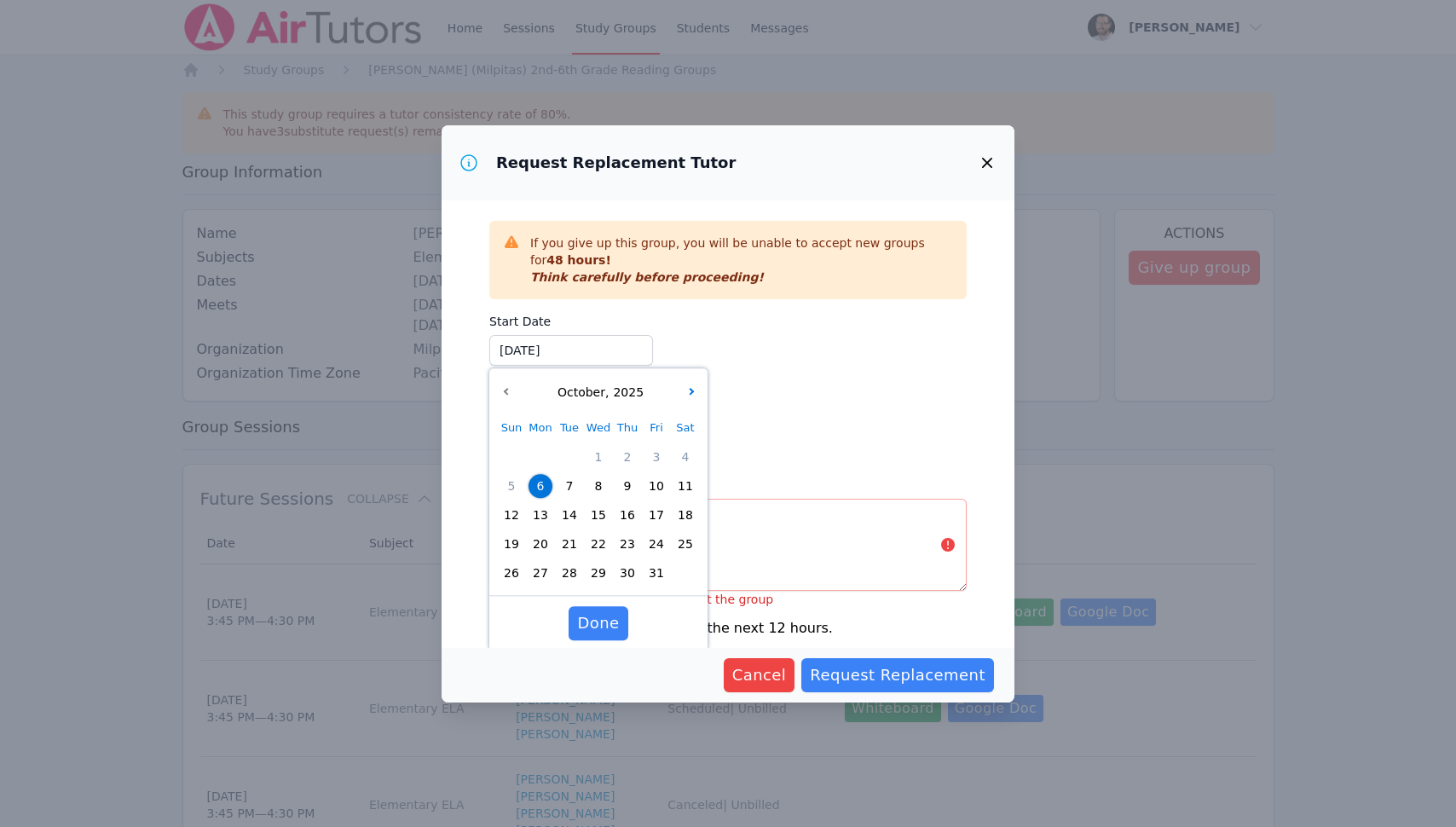
click at [544, 482] on span "6" at bounding box center [540, 486] width 24 height 24
click at [610, 614] on span "Done" at bounding box center [598, 623] width 42 height 24
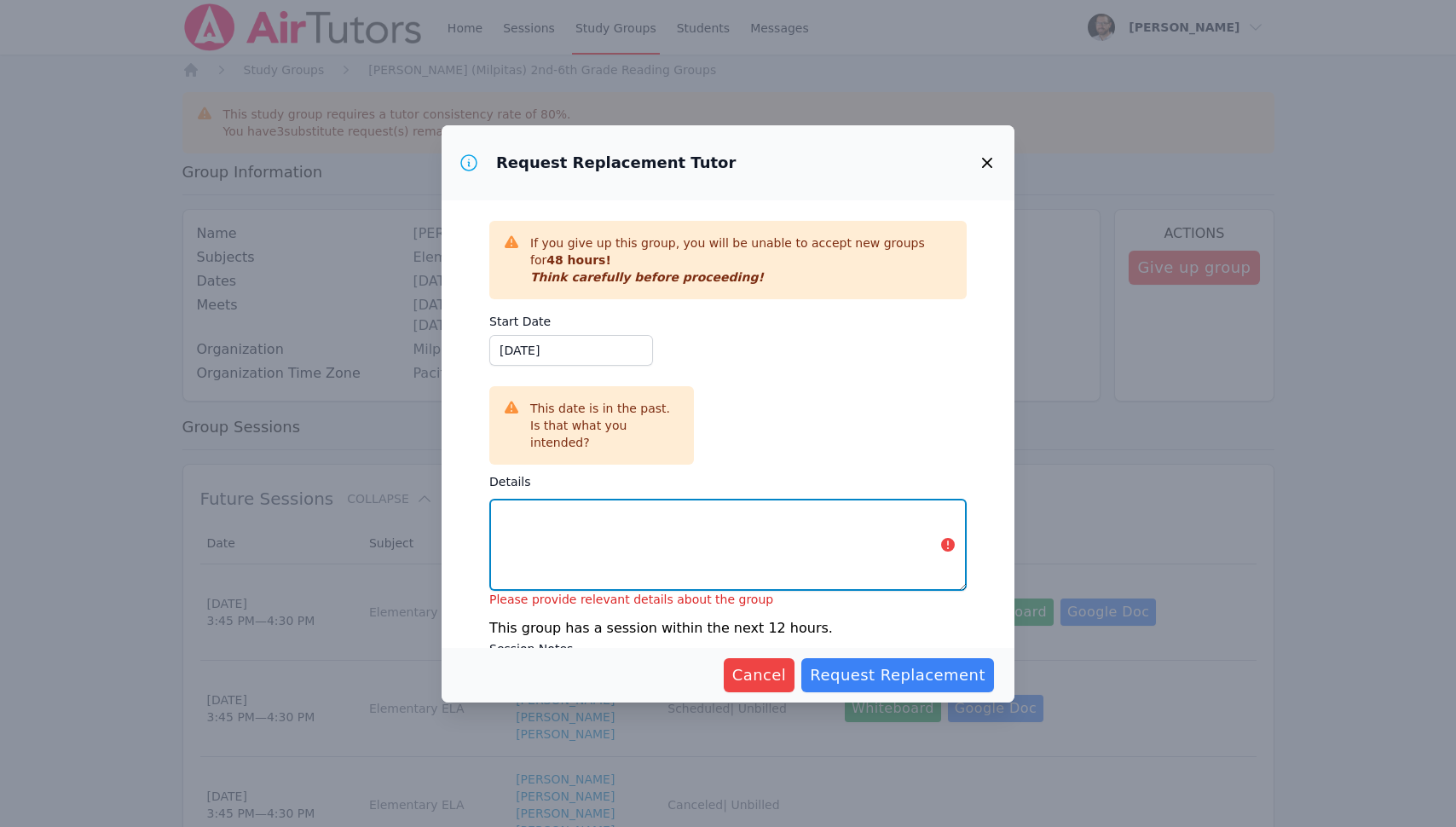
click at [644, 543] on textarea "Details" at bounding box center [728, 544] width 477 height 92
paste textarea "Important information about this program: Curriculum has been assigned based on…"
click at [802, 500] on textarea "Details" at bounding box center [728, 544] width 477 height 92
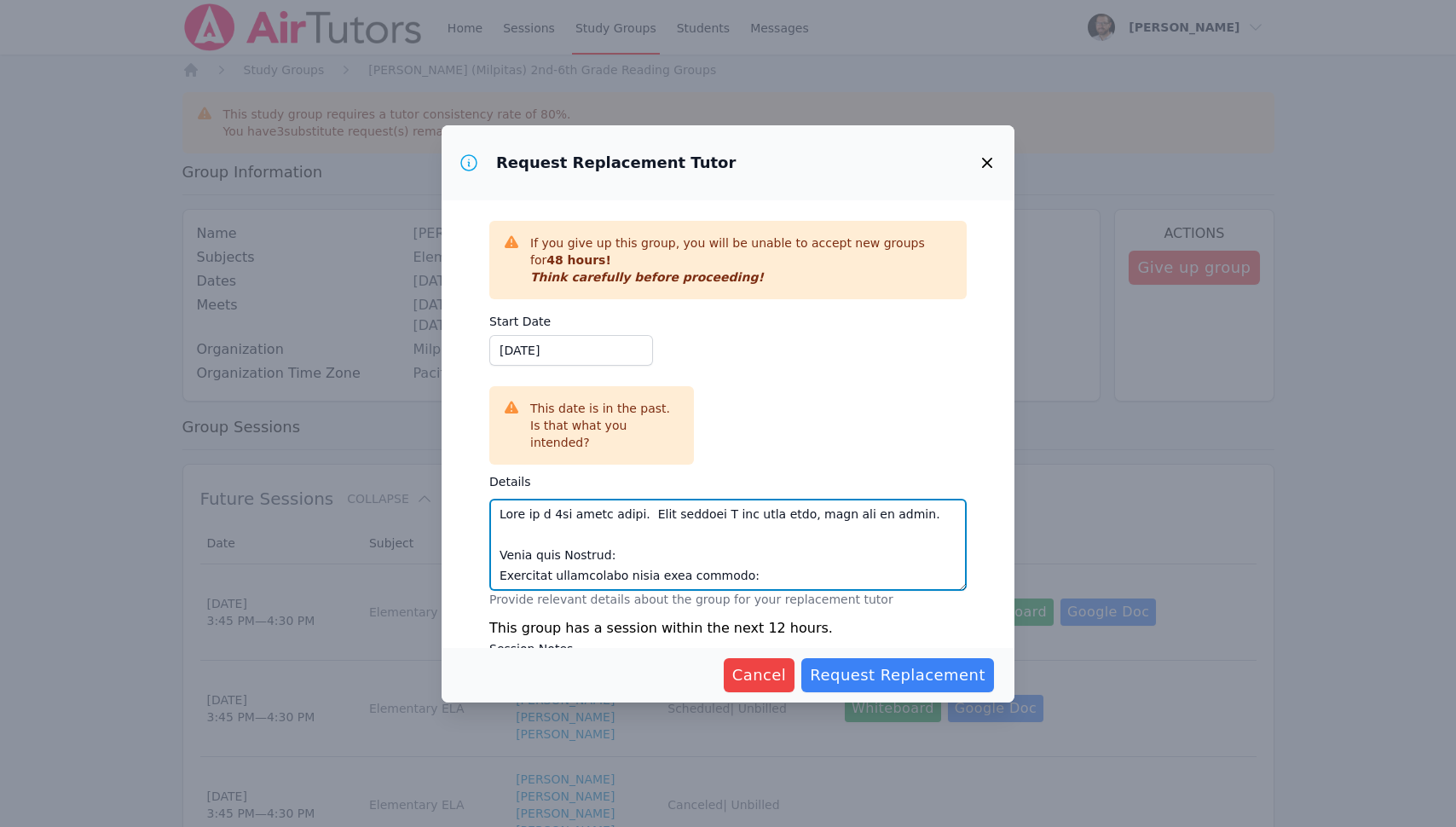
click at [595, 499] on textarea "Details" at bounding box center [728, 544] width 477 height 92
drag, startPoint x: 595, startPoint y: 505, endPoint x: 651, endPoint y: 494, distance: 57.1
click at [651, 499] on textarea "Details" at bounding box center [728, 544] width 477 height 92
click at [784, 516] on textarea "Details" at bounding box center [728, 544] width 477 height 92
paste textarea "Your Feedback Calvin and Kaydence need the practice reading and restating what …"
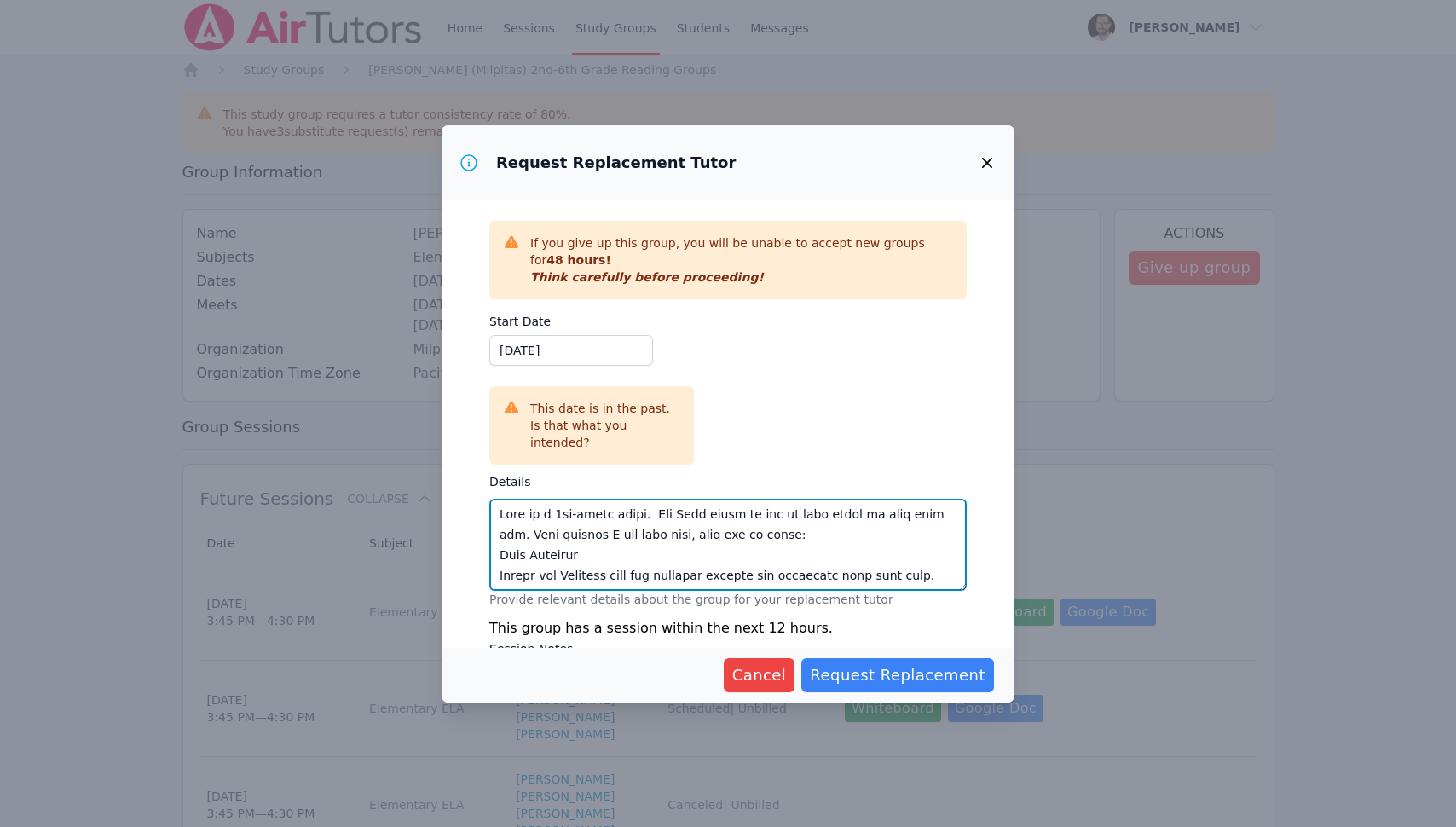
scroll to position [375, 0]
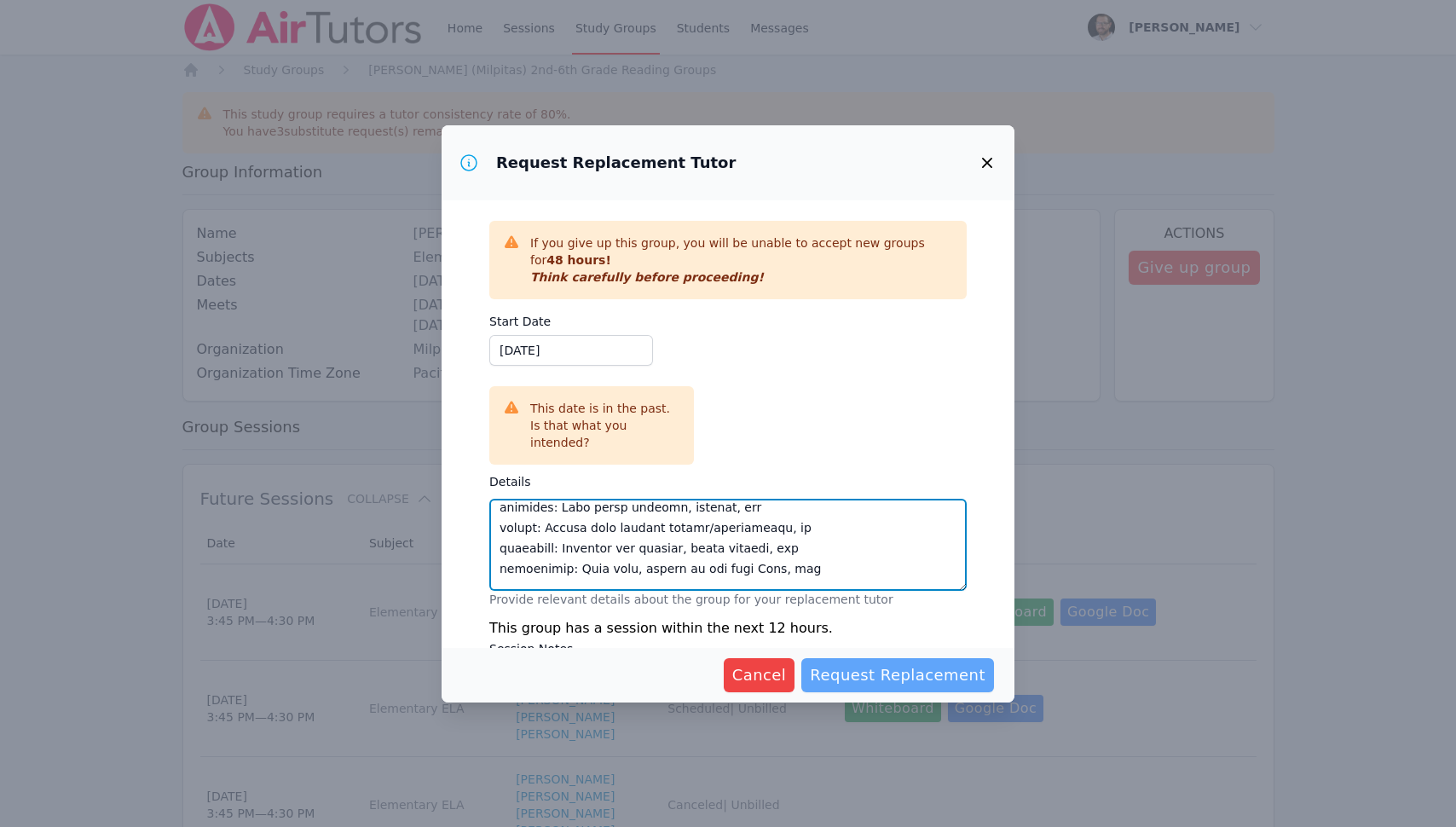
type textarea "This is a 6th-grade group. The Miro board is set up with where we last left off…"
click at [881, 673] on span "Request Replacement" at bounding box center [896, 675] width 175 height 24
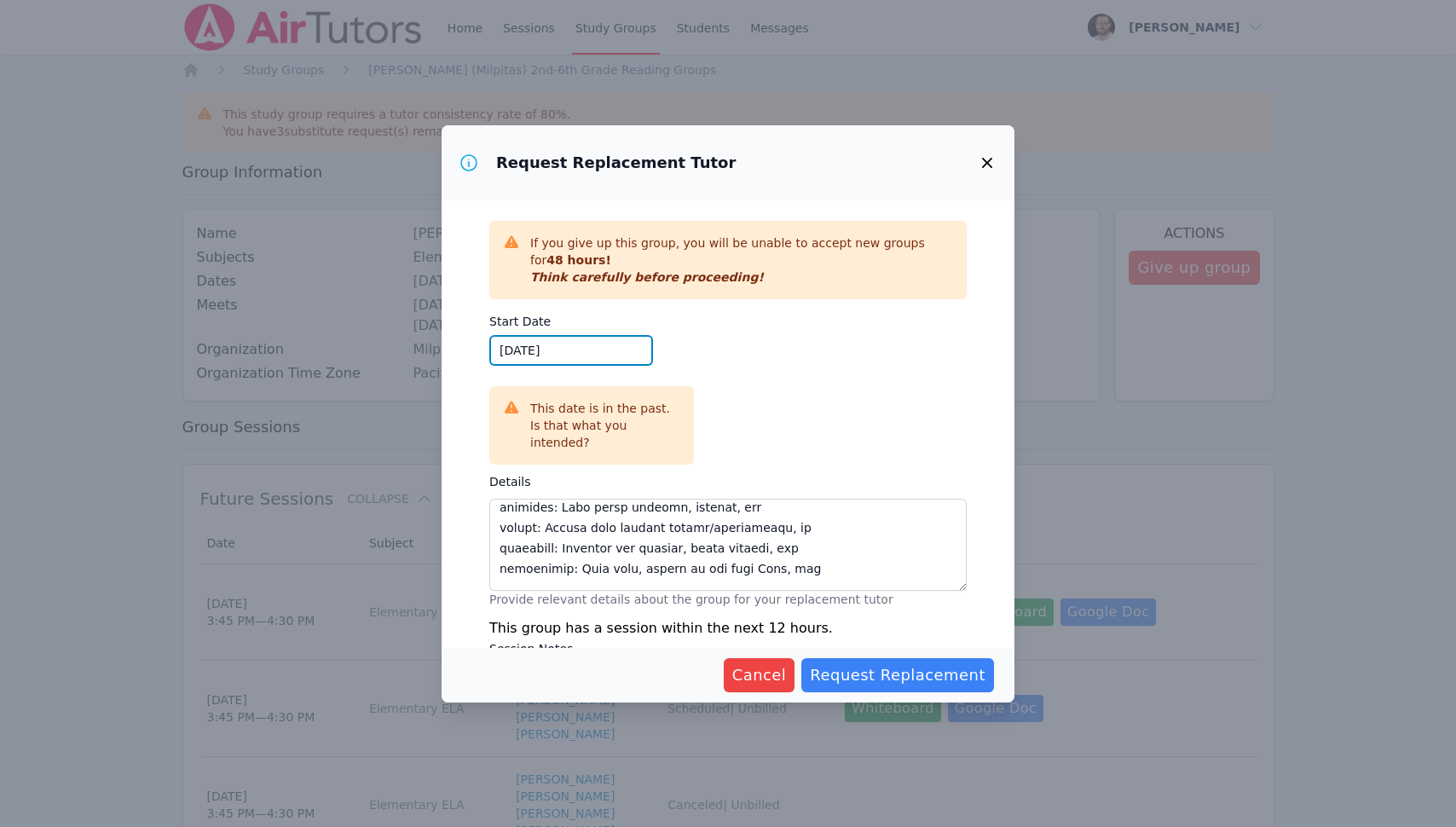
click at [573, 350] on input "10/06/2025" at bounding box center [571, 351] width 163 height 31
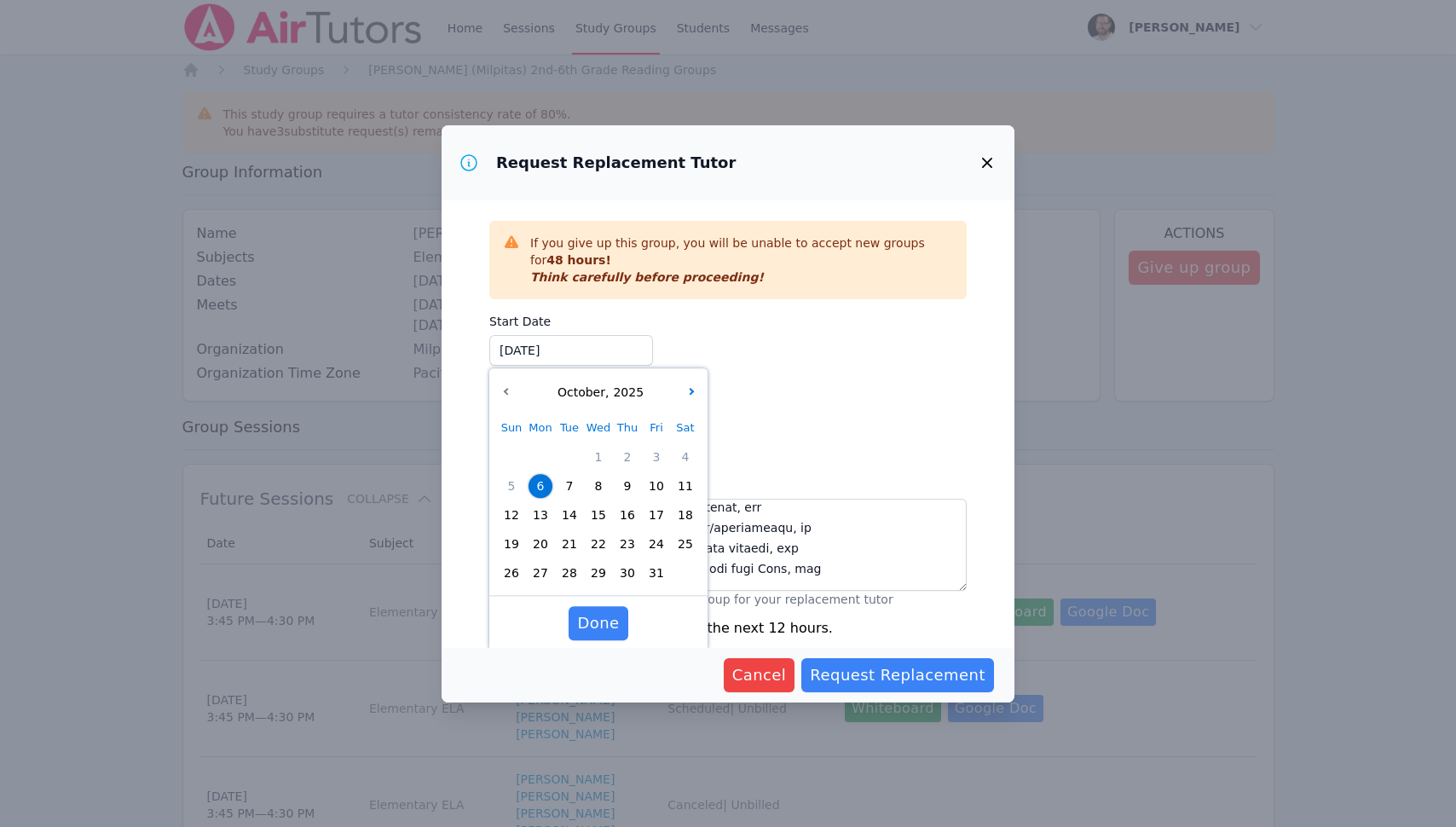
click at [540, 476] on span "6" at bounding box center [540, 486] width 24 height 24
click at [608, 630] on span "Done" at bounding box center [598, 623] width 42 height 24
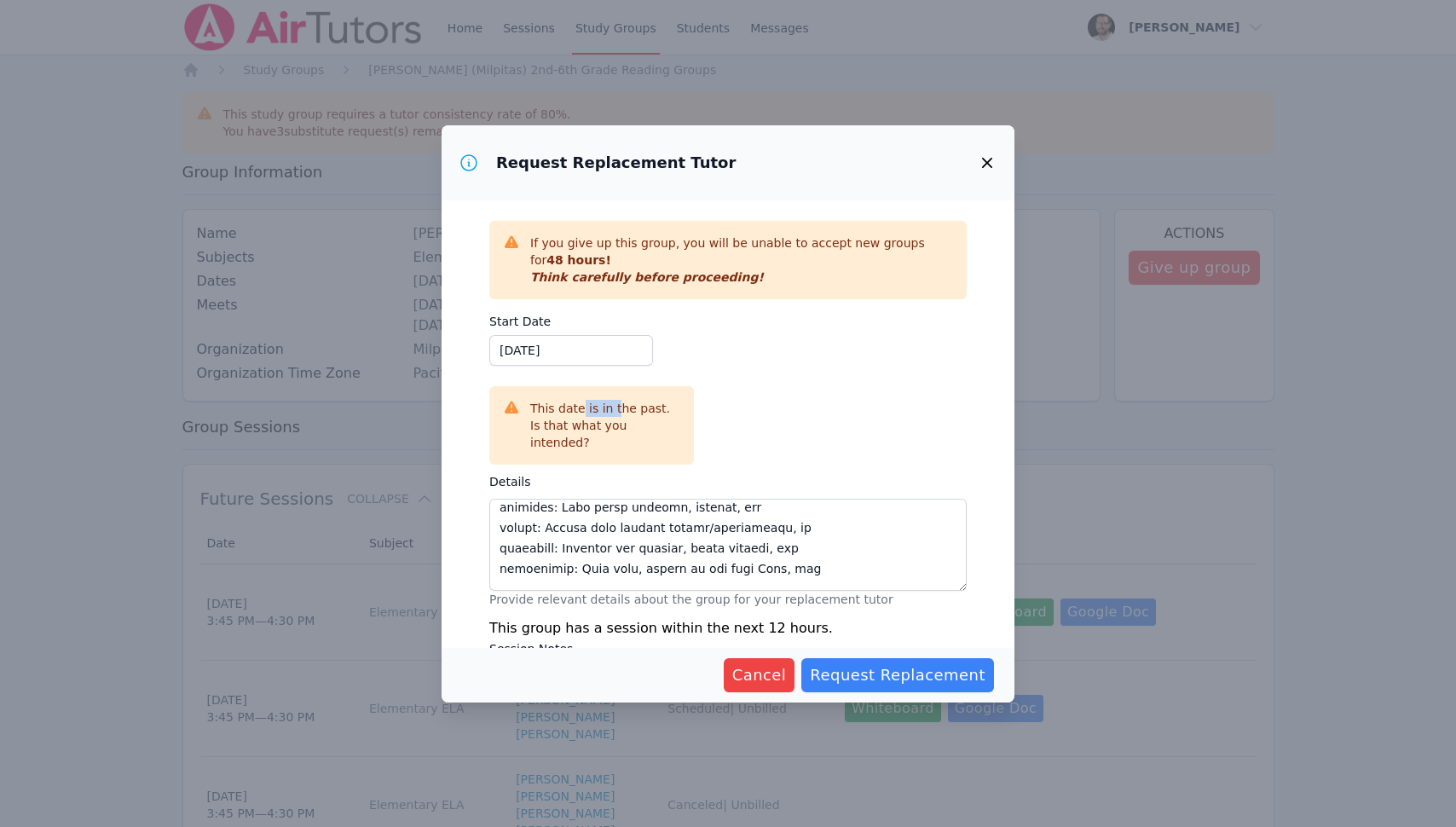
drag, startPoint x: 585, startPoint y: 413, endPoint x: 622, endPoint y: 413, distance: 37.0
click at [622, 413] on div "This date is in the past. Is that what you intended?" at bounding box center [605, 425] width 150 height 51
click at [594, 348] on input "10/06/2025" at bounding box center [571, 351] width 163 height 31
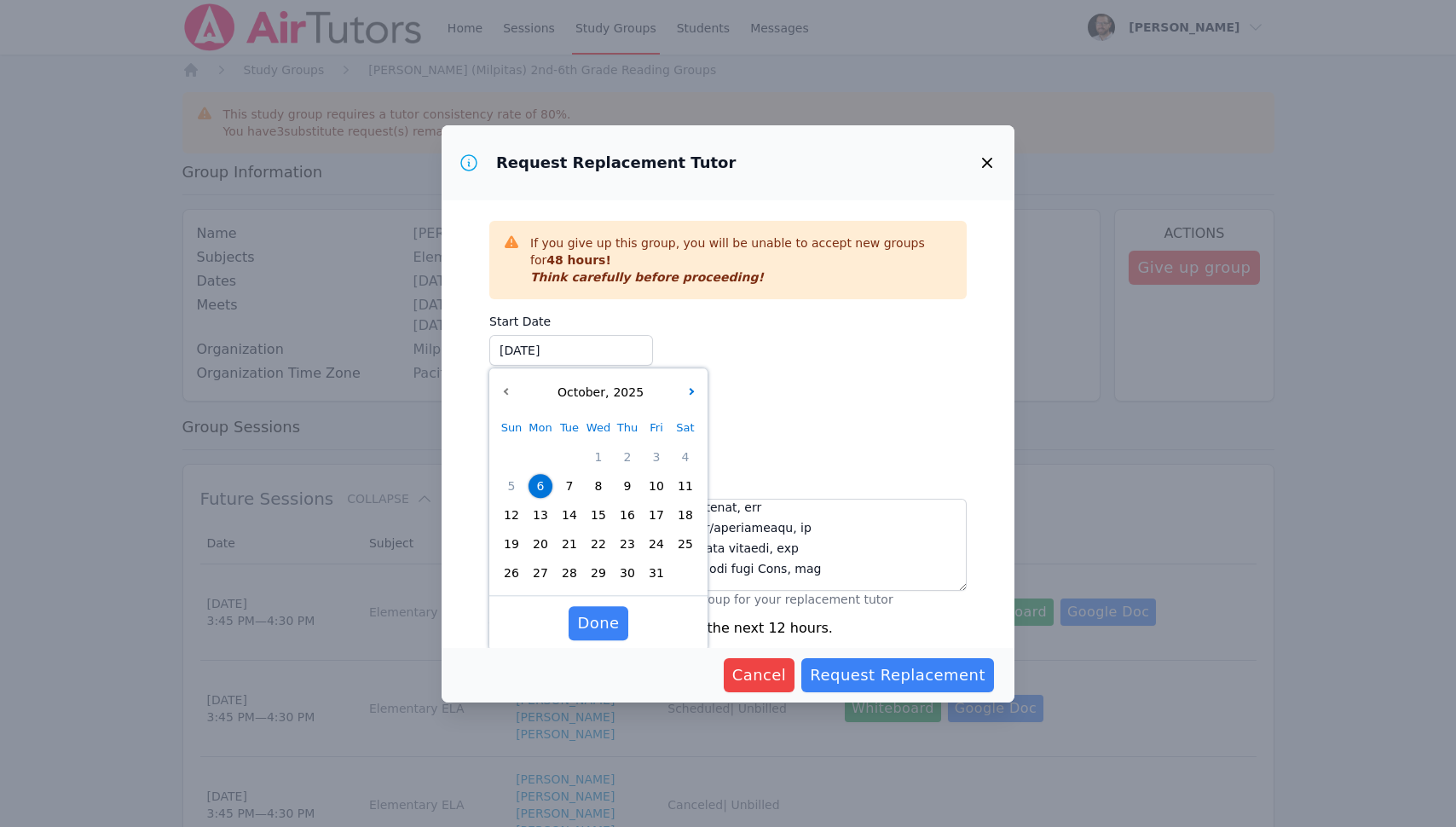
click at [546, 484] on span "6" at bounding box center [540, 486] width 24 height 24
click at [803, 550] on textarea "Details" at bounding box center [728, 544] width 477 height 92
click at [615, 617] on span "Done" at bounding box center [598, 623] width 42 height 24
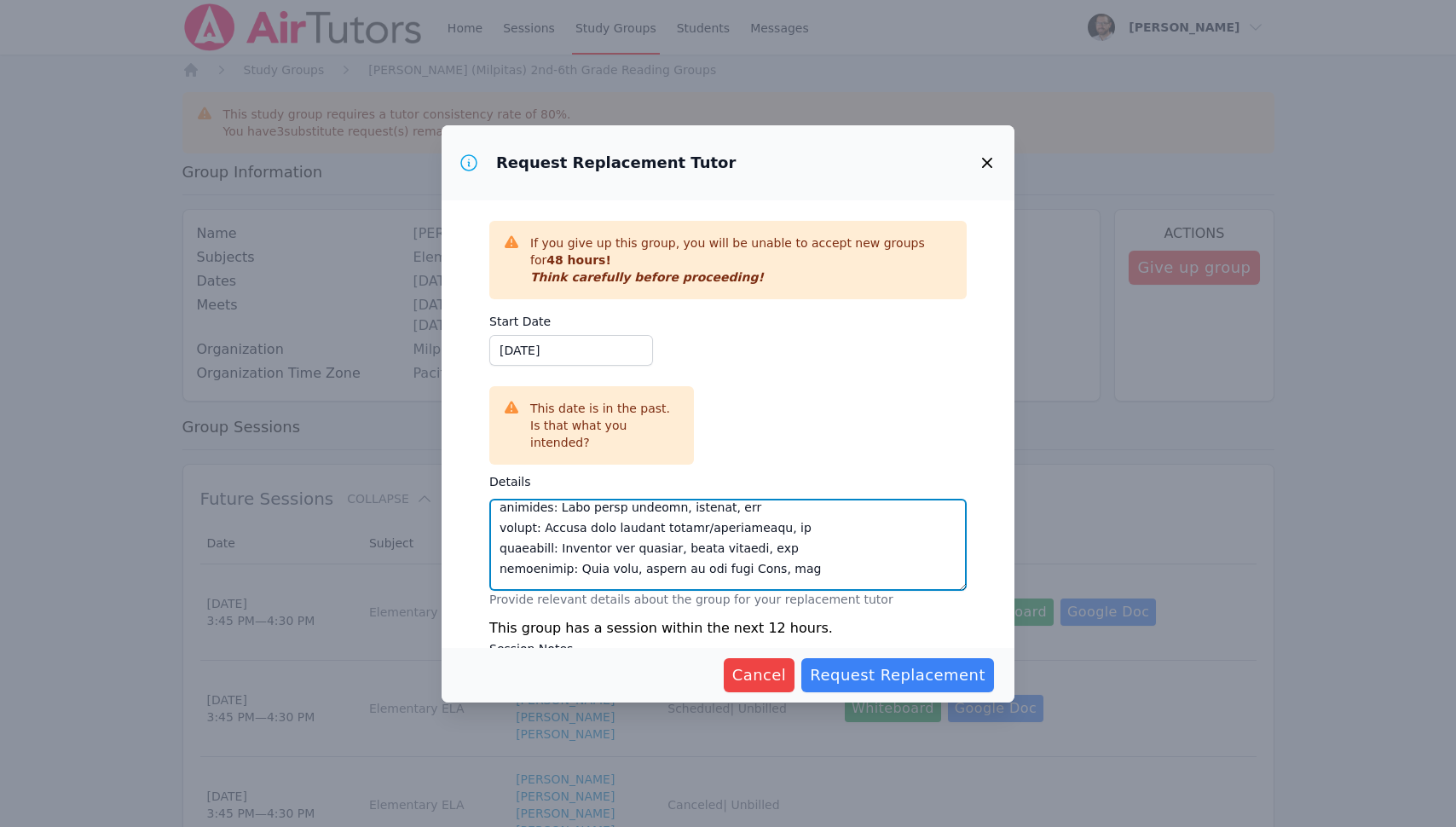
click at [713, 533] on textarea "Details" at bounding box center [728, 544] width 477 height 92
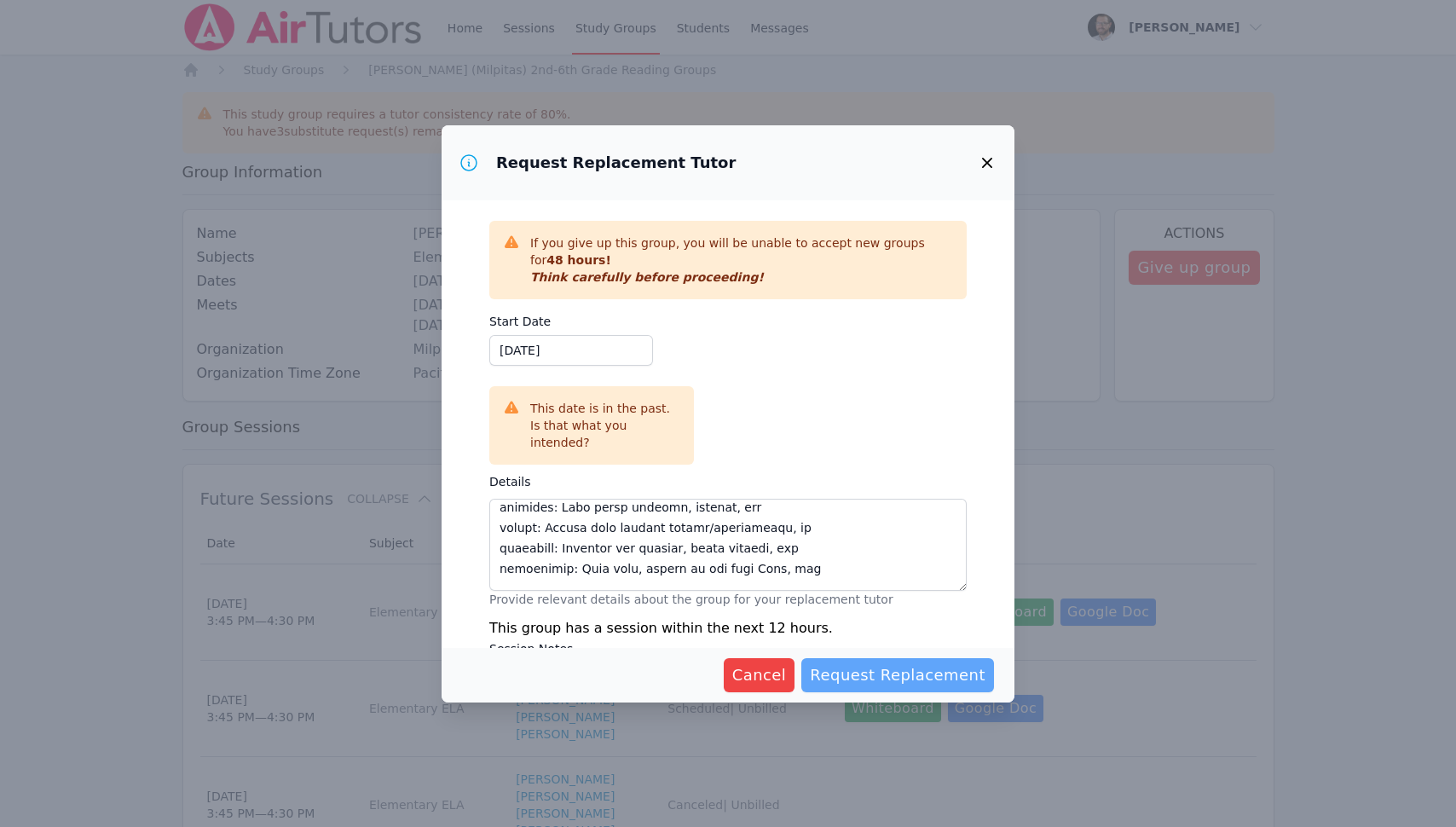
click at [902, 679] on span "Request Replacement" at bounding box center [896, 675] width 175 height 24
click at [626, 359] on input "10/06/2025" at bounding box center [571, 351] width 163 height 31
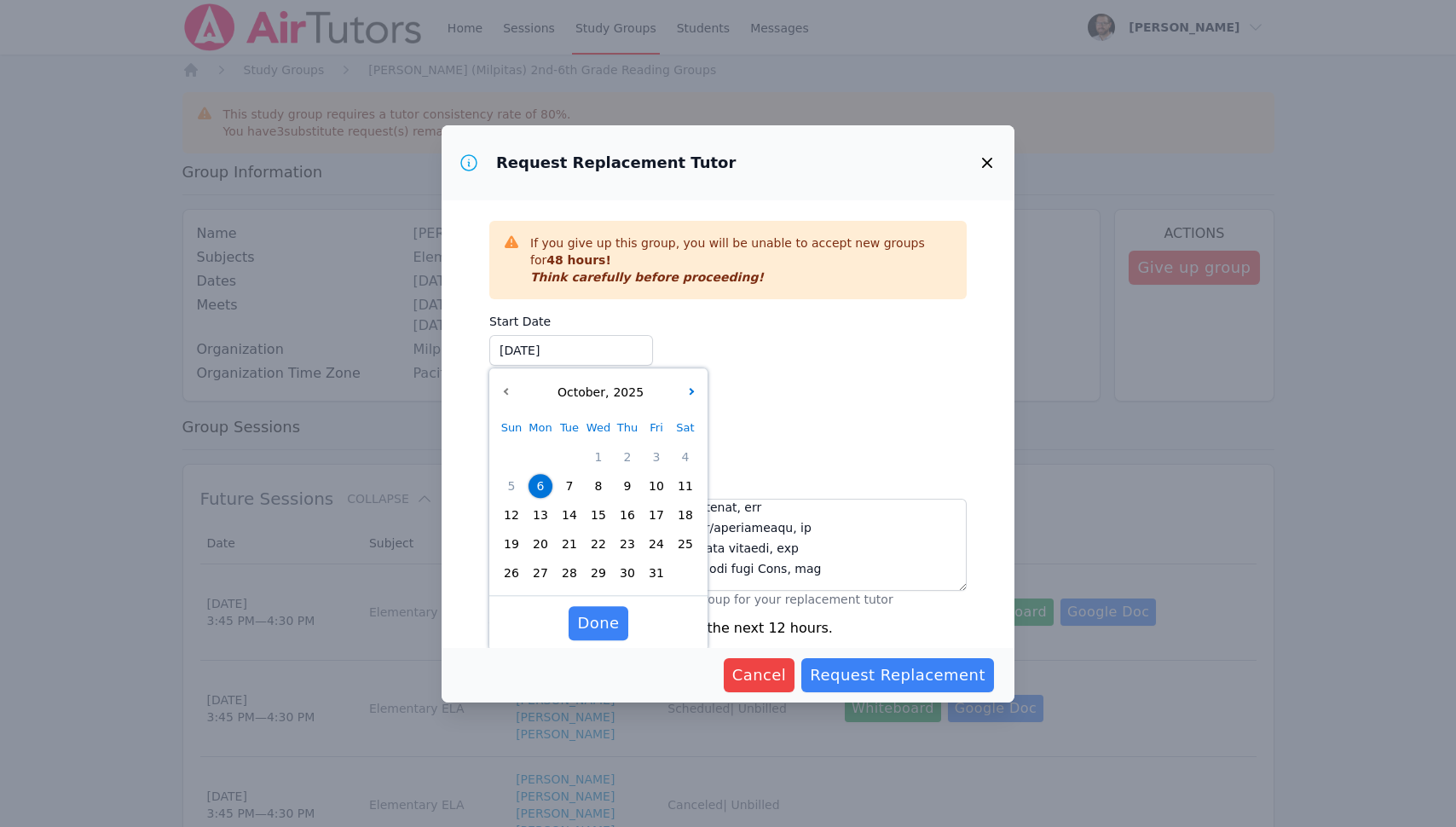
click at [781, 353] on div "Start Date 10/06/2025 10/06/2025 October , 2025 Sun Mon Tue Wed Thu Fri Sat 1 2…" at bounding box center [728, 385] width 477 height 159
click at [600, 483] on span "8" at bounding box center [599, 486] width 24 height 24
type input "10/08/2025"
click at [610, 624] on span "Done" at bounding box center [598, 623] width 42 height 24
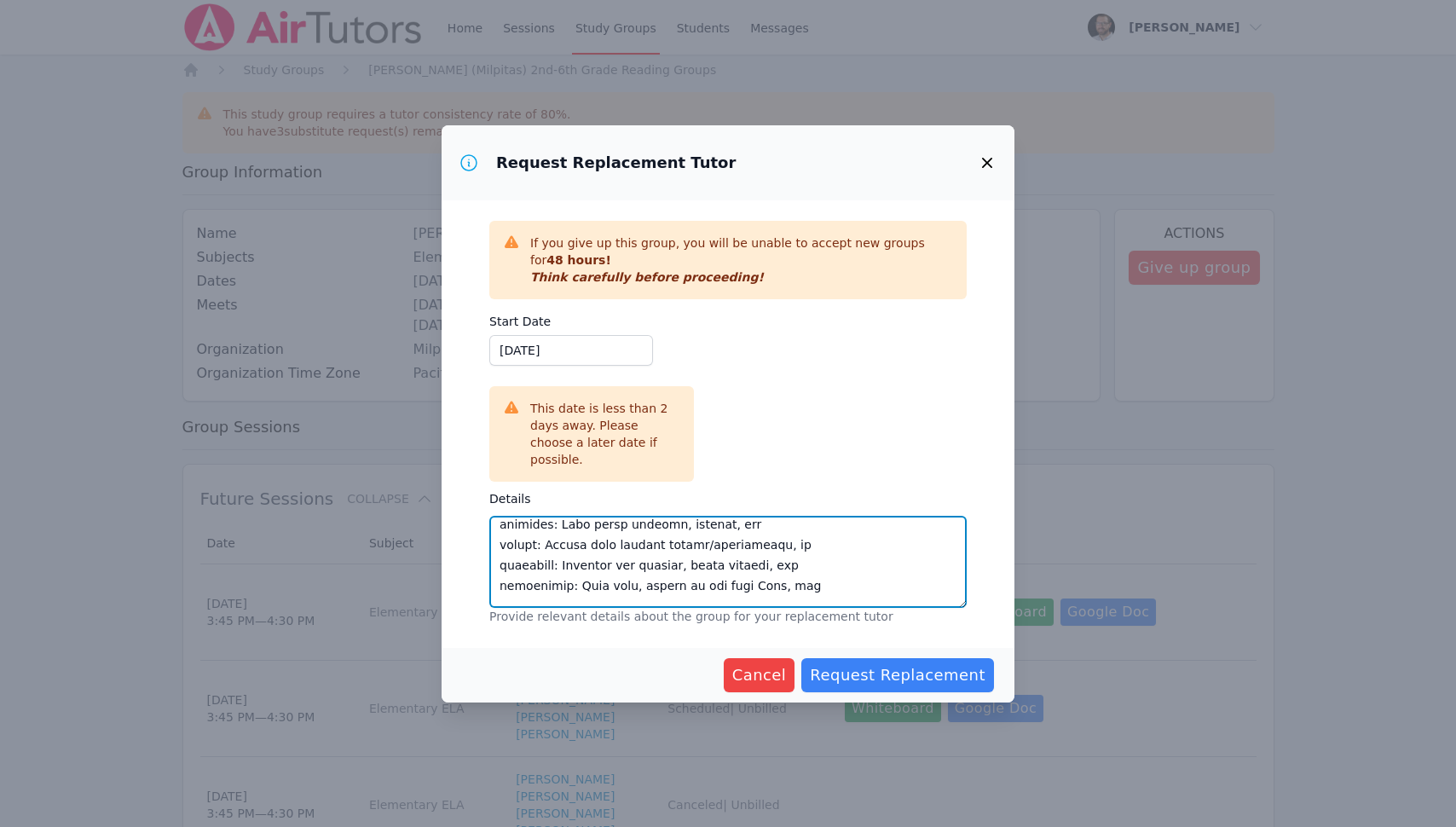
click at [854, 595] on textarea "Details" at bounding box center [728, 562] width 477 height 92
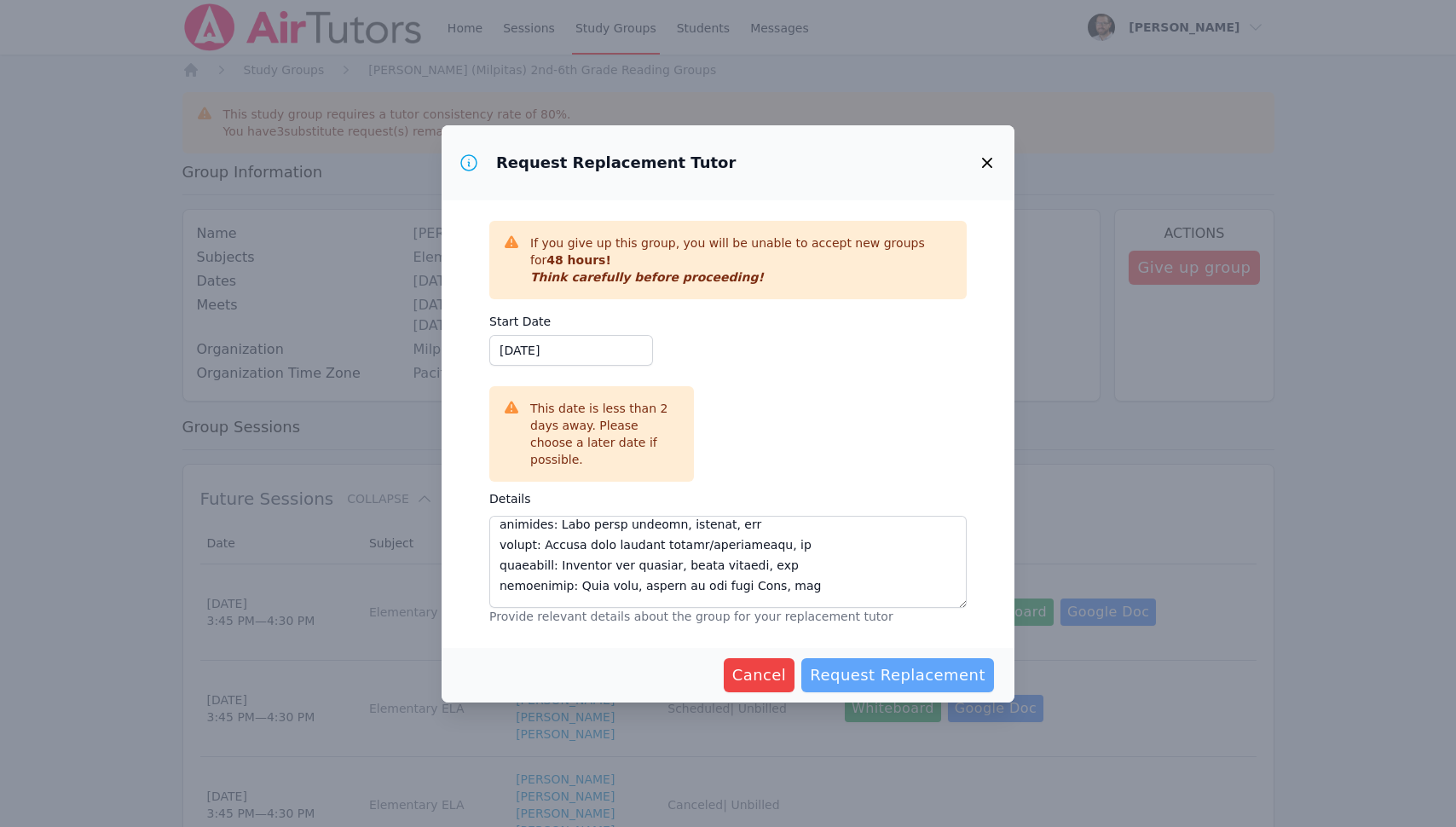
click at [897, 672] on span "Request Replacement" at bounding box center [896, 675] width 175 height 24
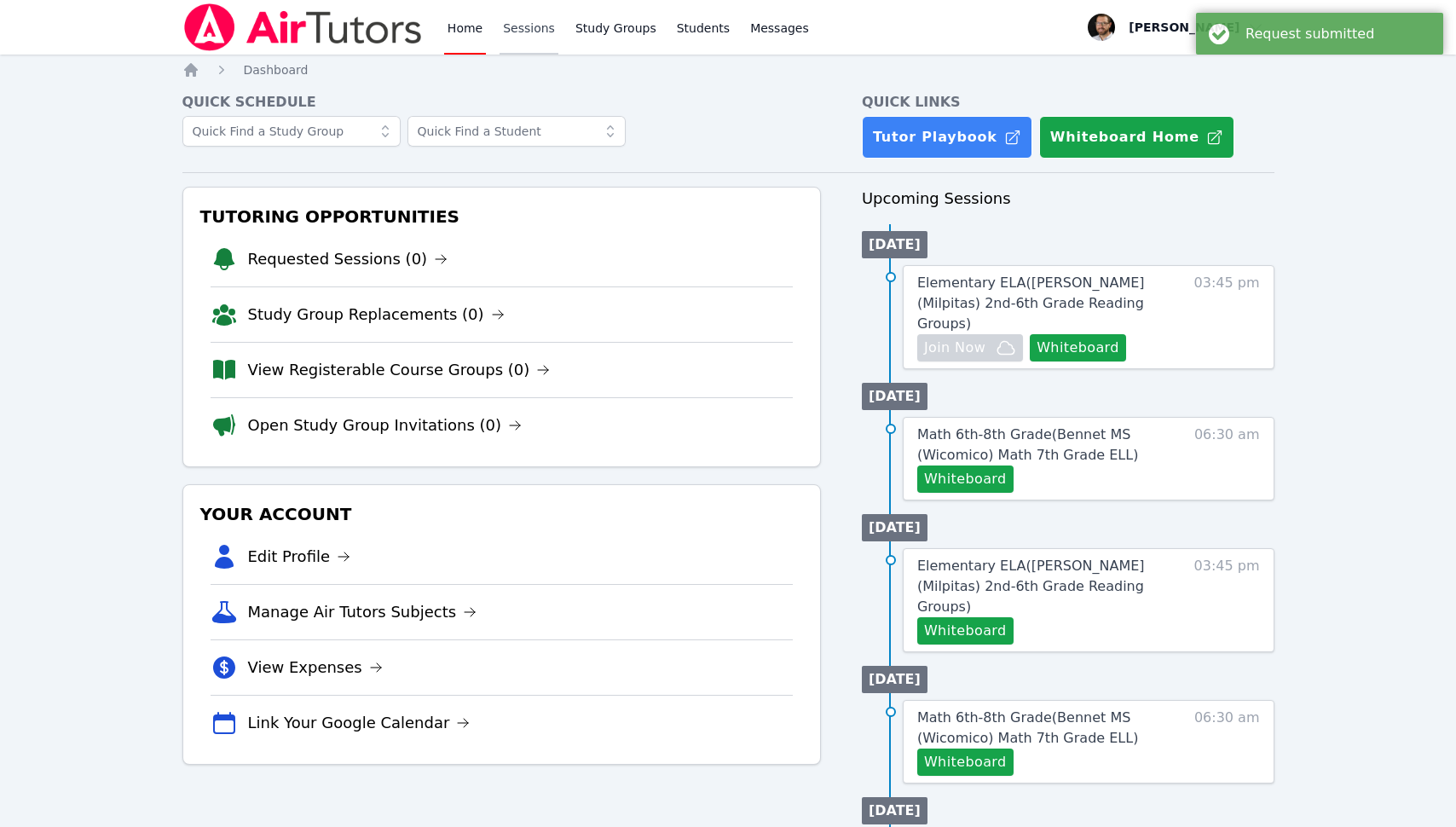
click at [532, 35] on link "Sessions" at bounding box center [529, 27] width 59 height 55
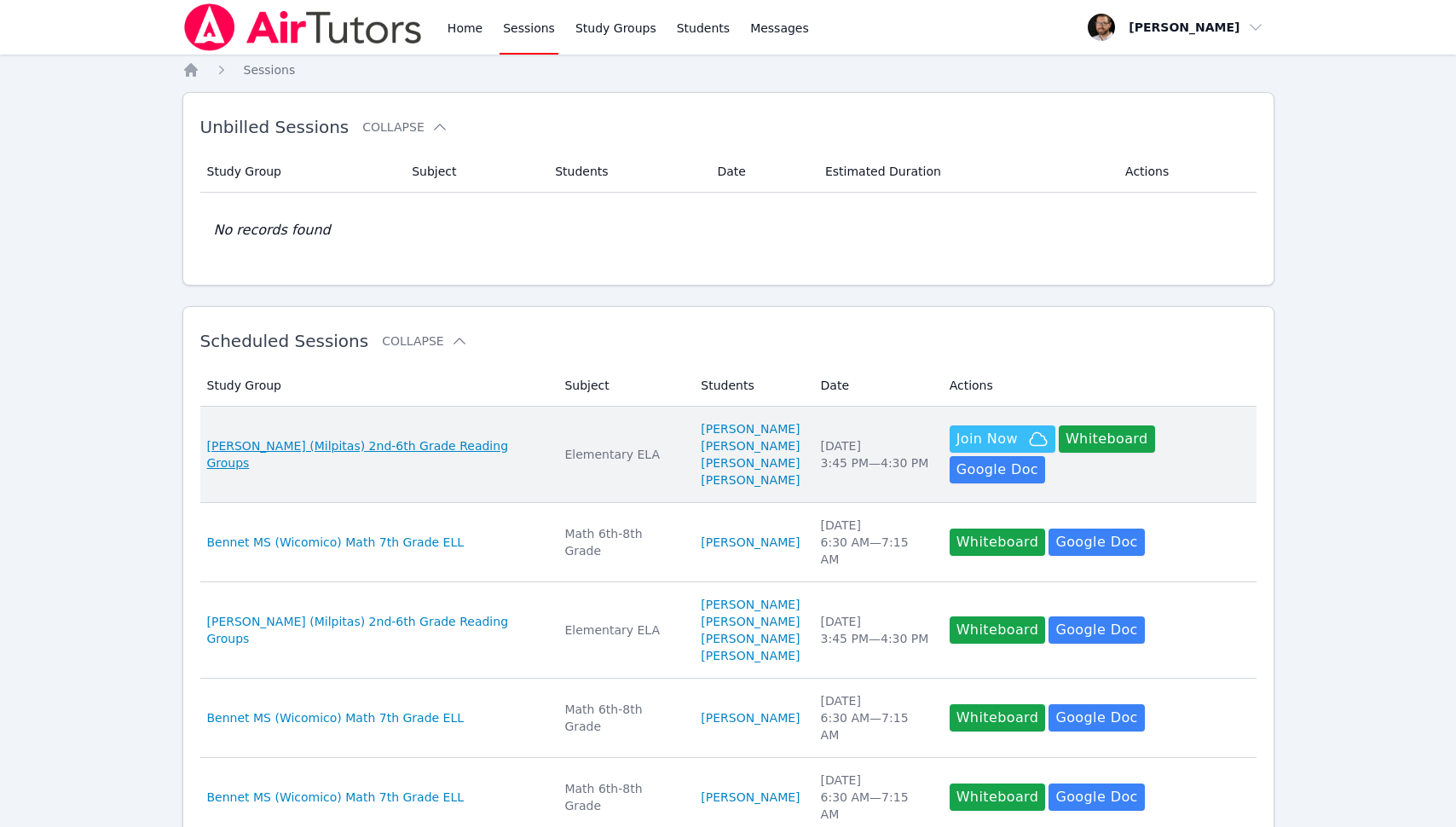
click at [469, 454] on span "[PERSON_NAME] (Milpitas) 2nd-6th Grade Reading Groups" at bounding box center [376, 454] width 338 height 35
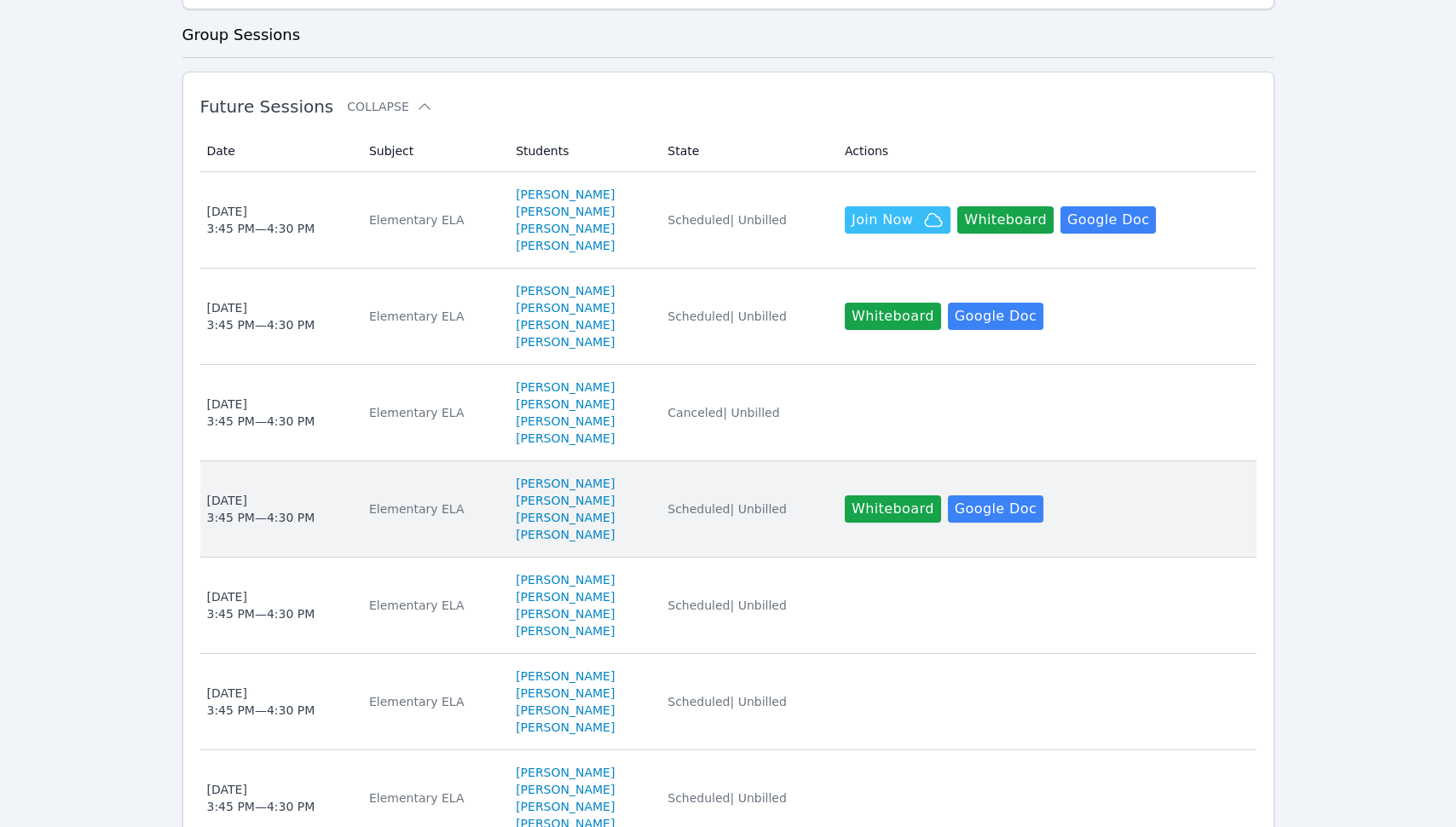
scroll to position [786, 0]
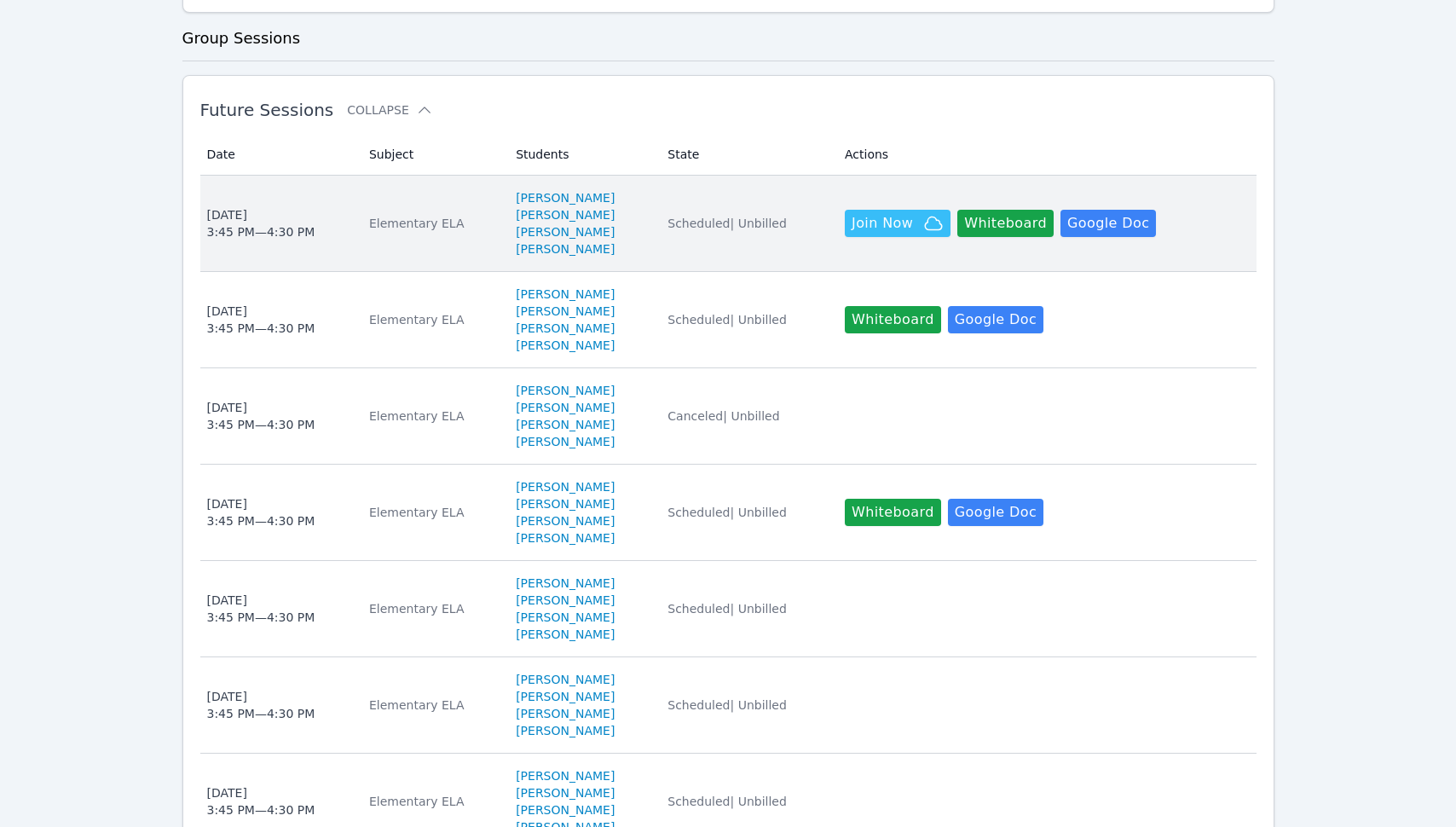
click at [362, 199] on td "Subject Elementary ELA" at bounding box center [431, 224] width 146 height 96
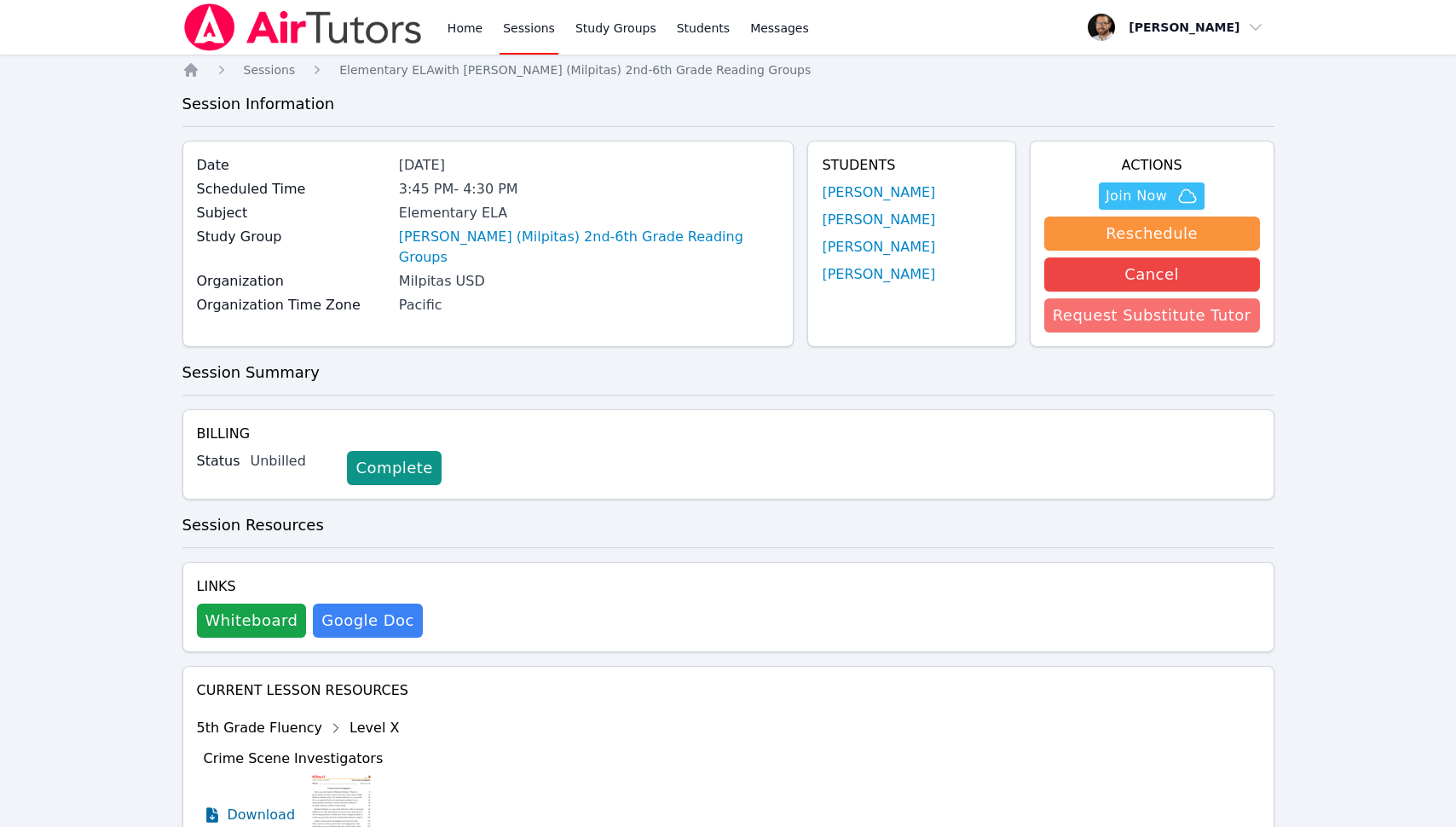
click at [1203, 312] on button "Request Substitute Tutor" at bounding box center [1151, 315] width 215 height 35
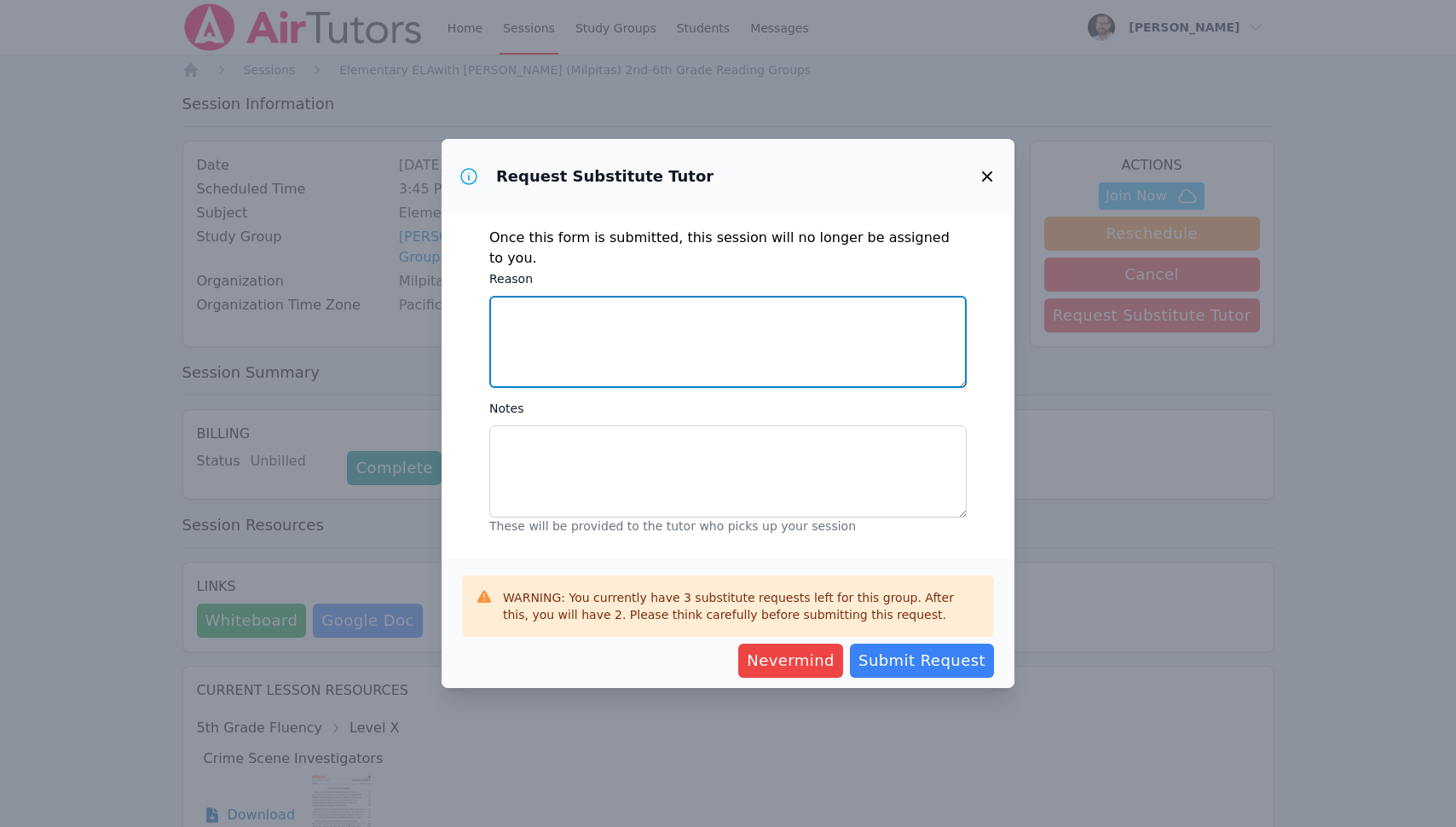
click at [542, 312] on textarea "Reason" at bounding box center [728, 342] width 477 height 92
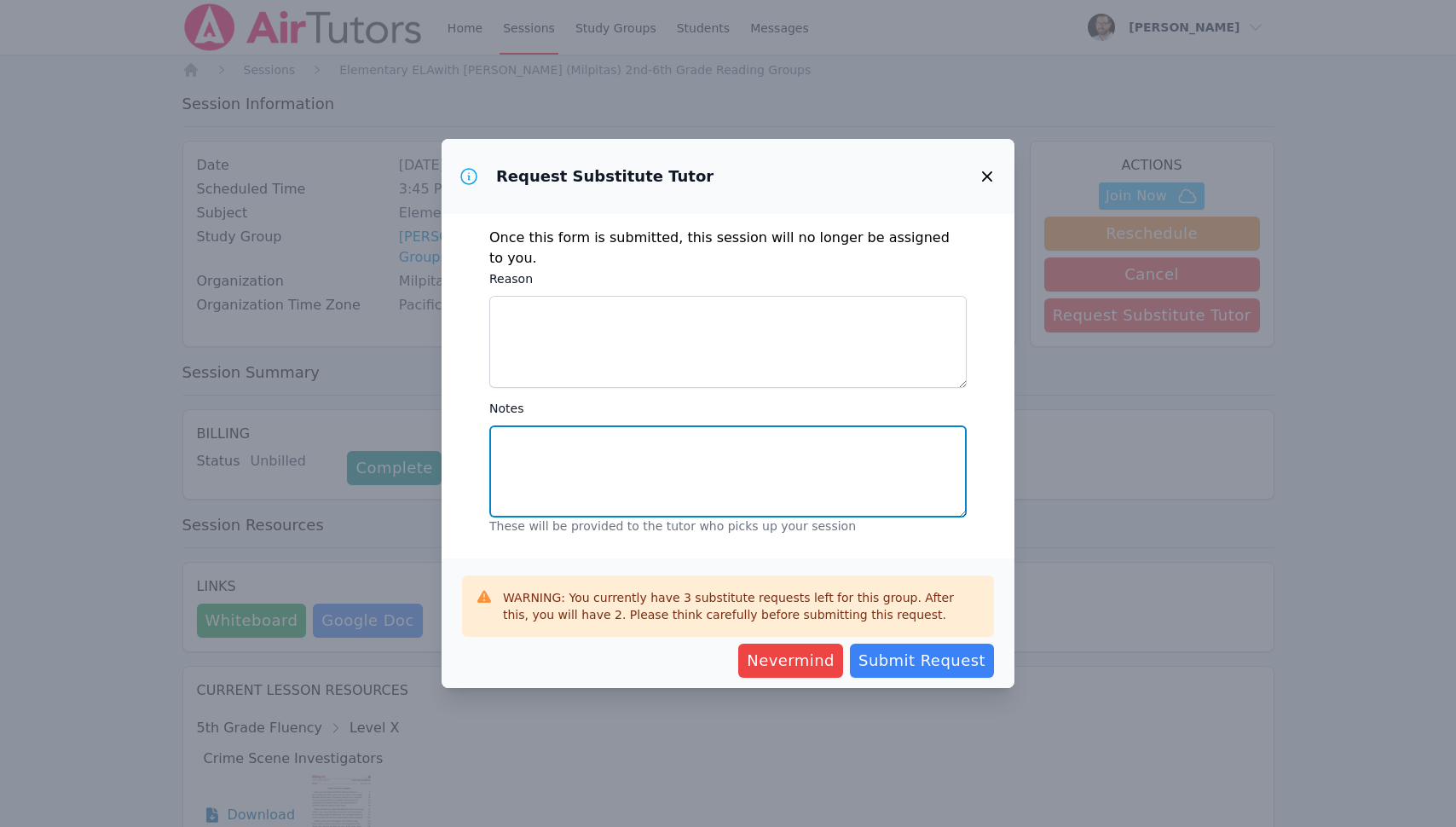
click at [593, 462] on textarea "Notes" at bounding box center [728, 471] width 477 height 92
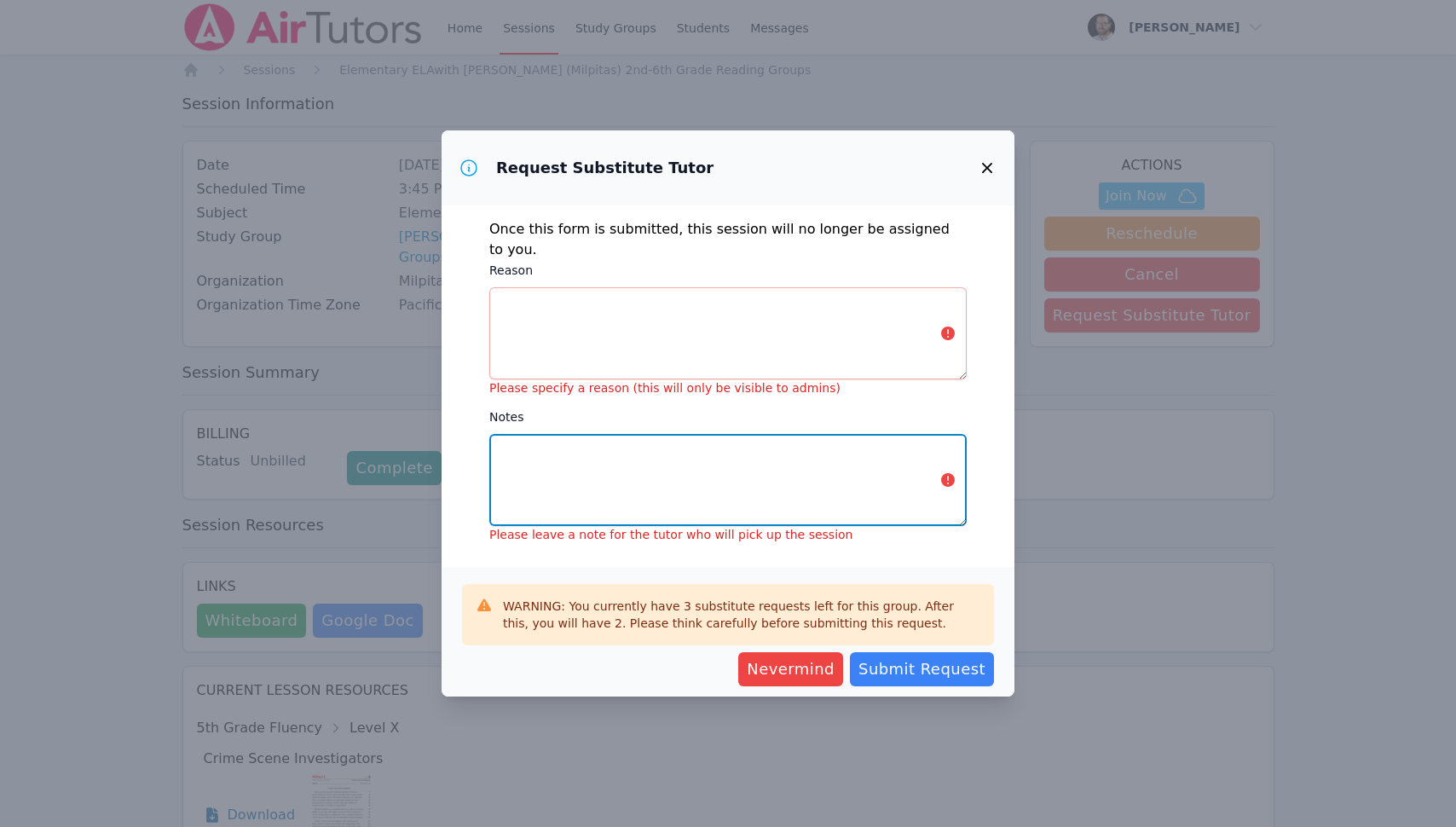
paste textarea "This is a 6th-grade group. The Miro board is set up with where we last left off…"
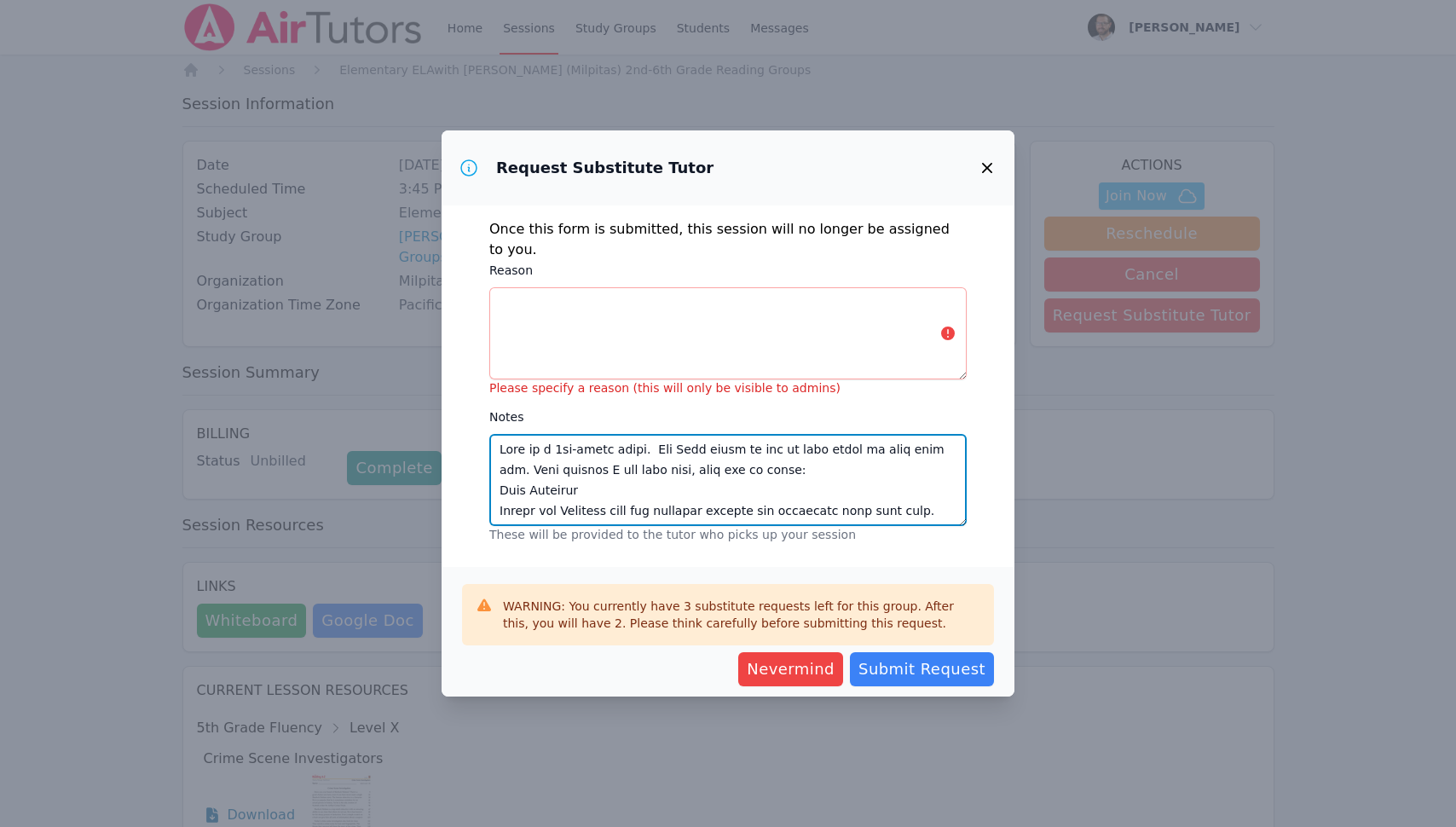
scroll to position [737, 0]
type textarea "This is a 6th-grade group. The Miro board is set up with where we last left off…"
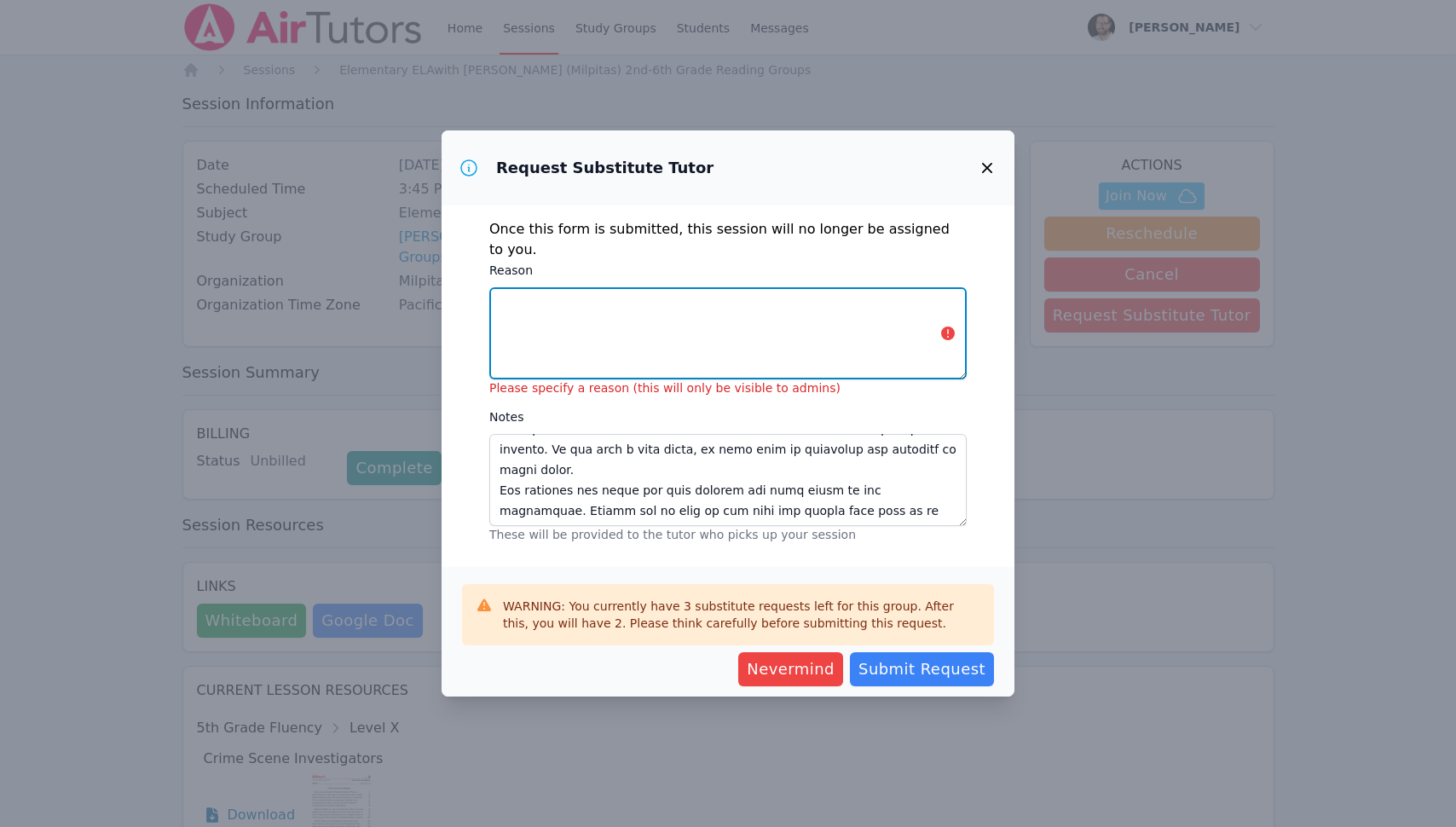
click at [617, 352] on textarea "Reason" at bounding box center [728, 333] width 477 height 92
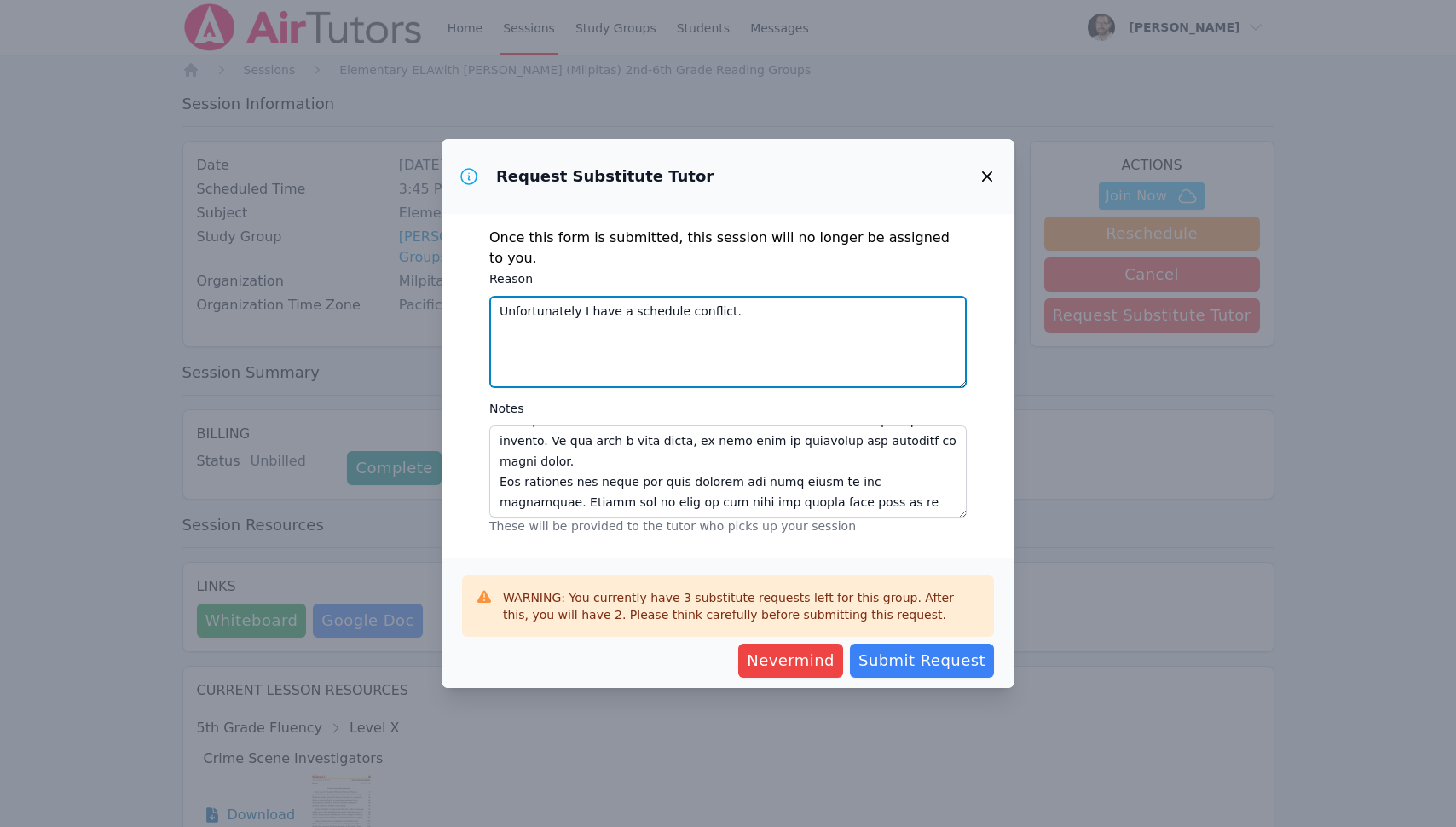
click at [553, 314] on textarea "Unfortunately I have a schedule conflict." at bounding box center [728, 342] width 477 height 92
type textarea "Unfortunately, I have a schedule conflict."
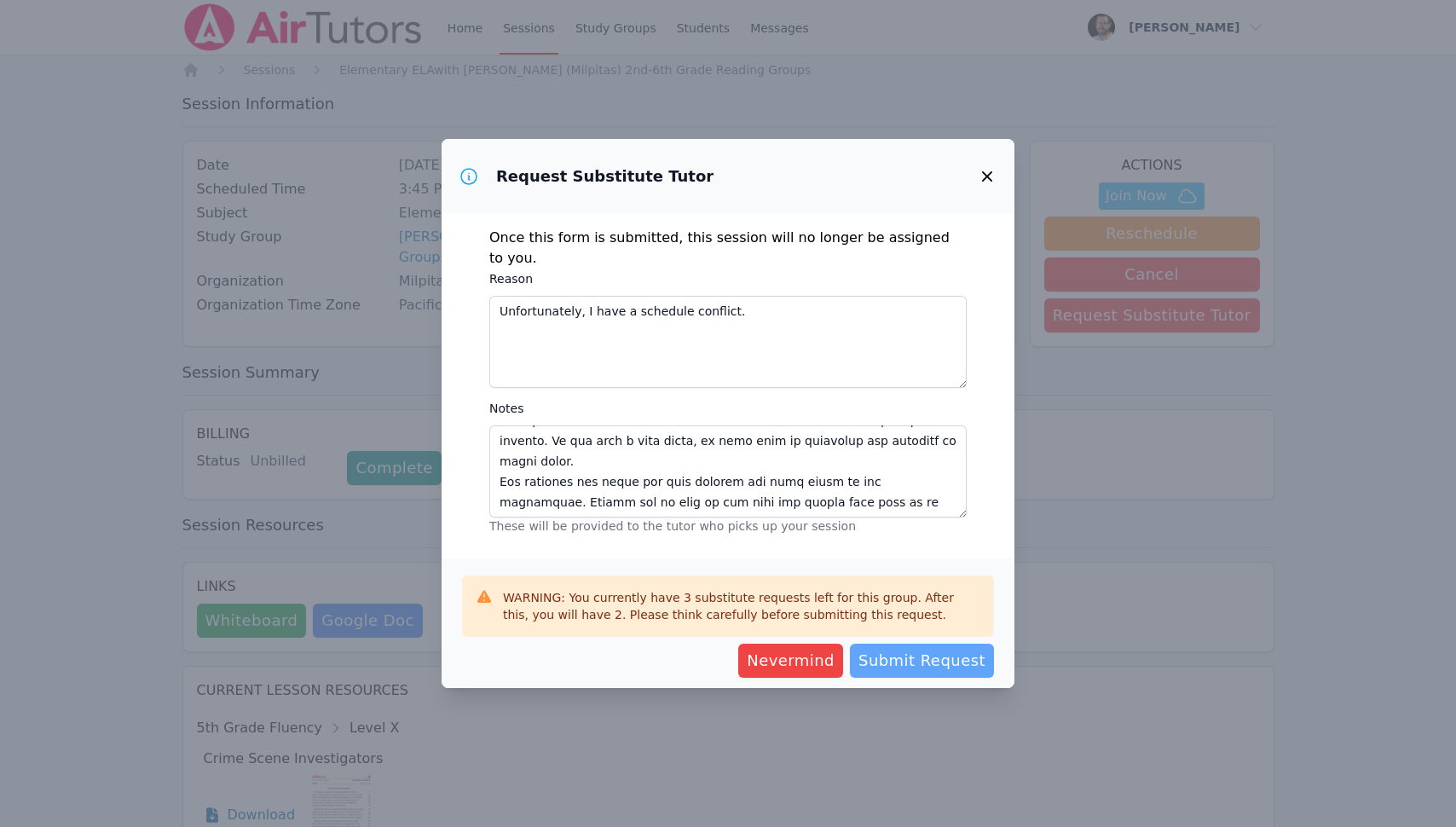
click at [949, 666] on span "Submit Request" at bounding box center [922, 661] width 127 height 24
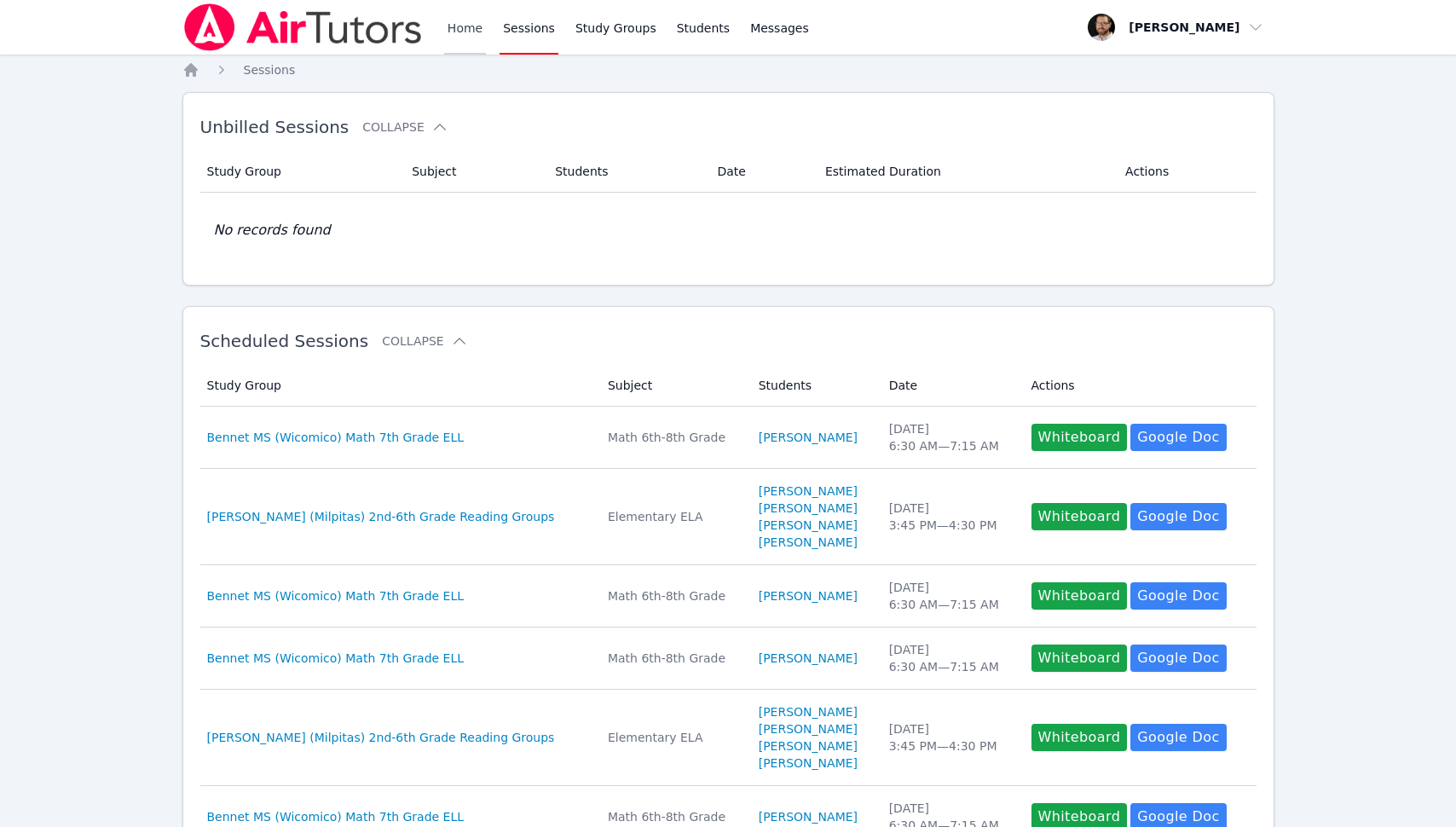
click at [453, 29] on link "Home" at bounding box center [465, 27] width 42 height 55
